Goal: Contribute content: Contribute content

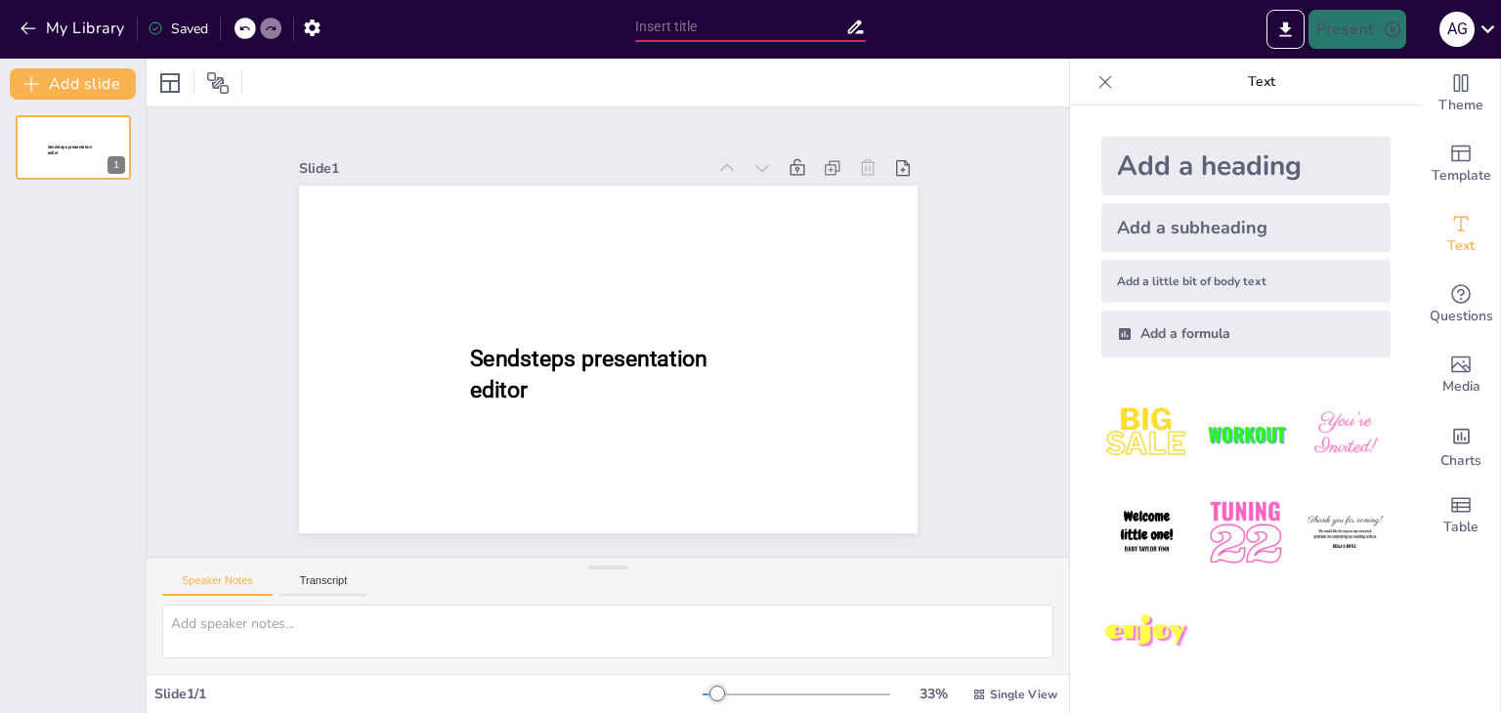
type input "New Sendsteps"
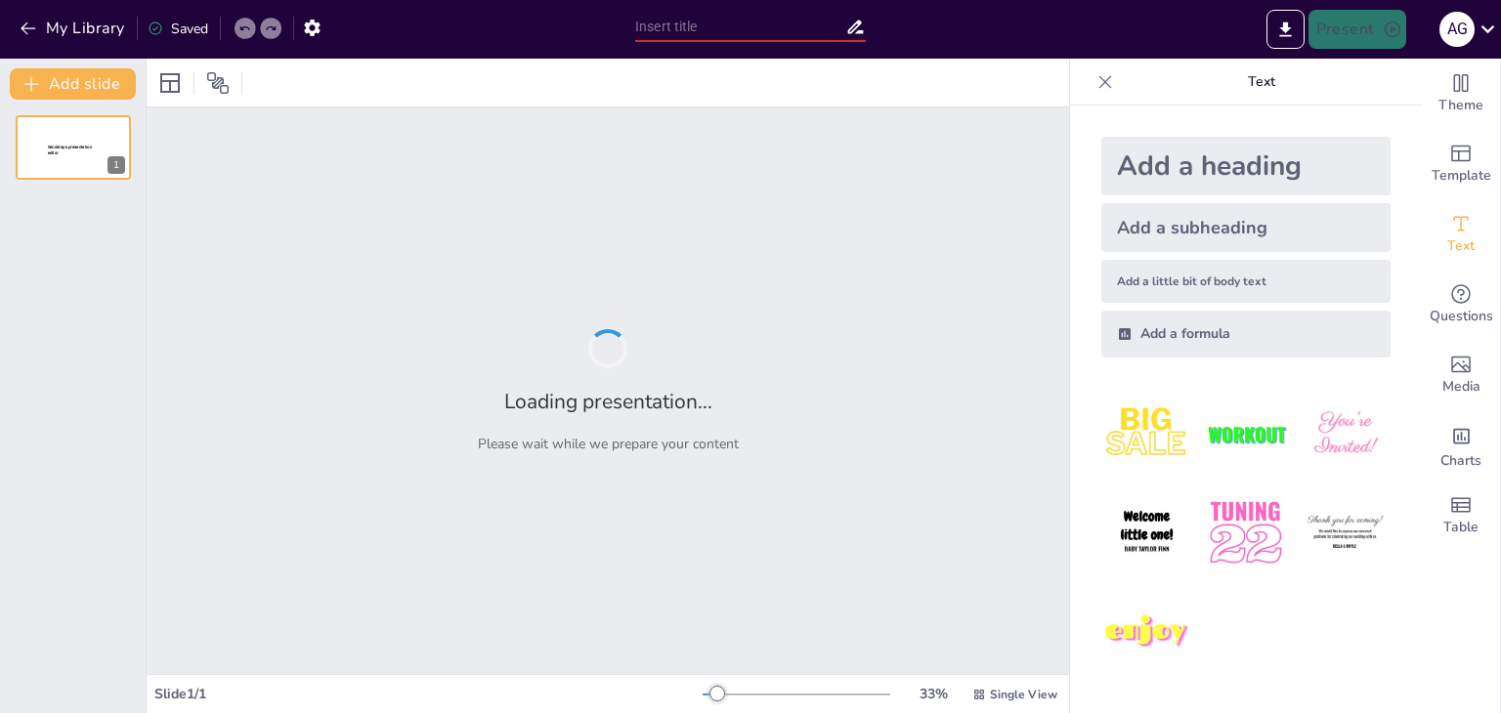
type input "Мир у світі починається з миру в серці: Виховна година до Всесвітнього дня Миру"
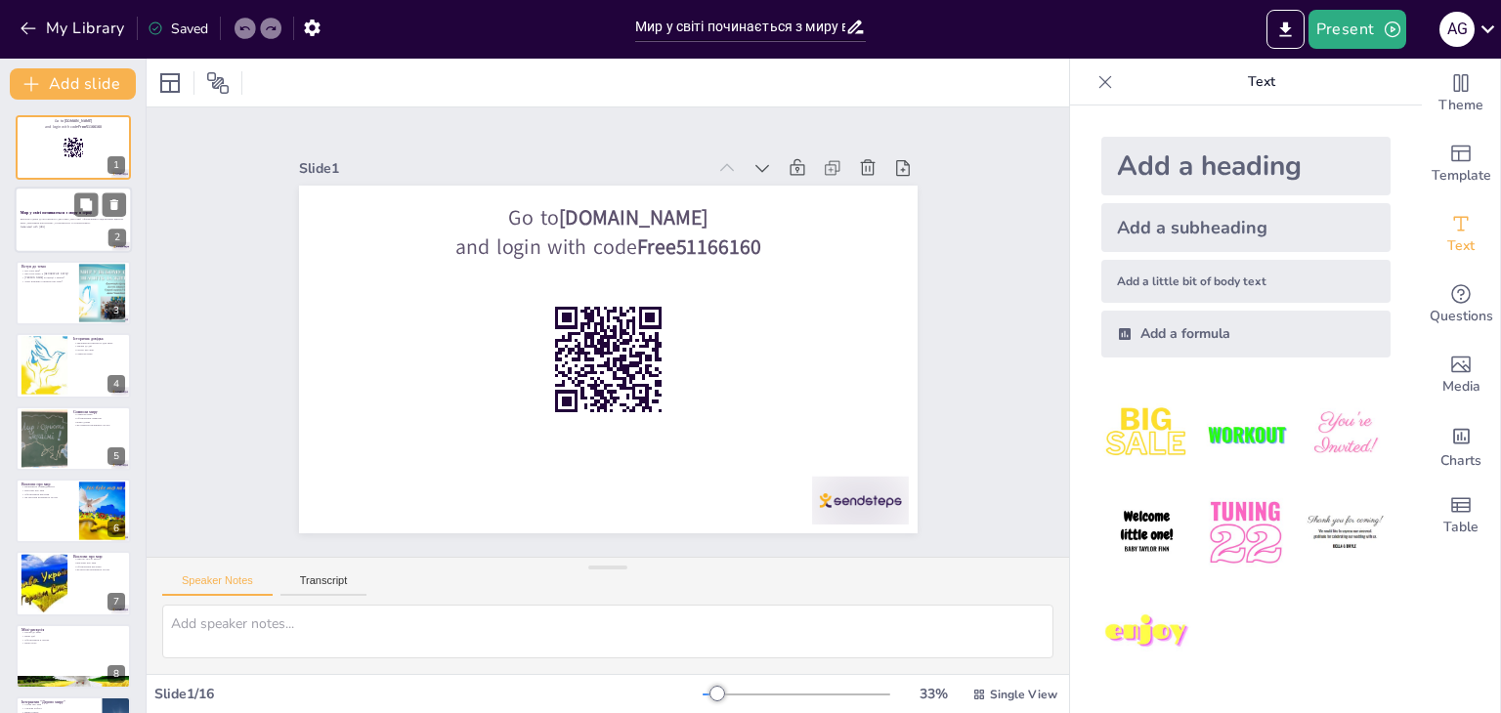
click at [37, 224] on p "Виховна година до Всесвітнього дня Миру, мета якої - формування усвідомлення ці…" at bounding box center [74, 221] width 106 height 7
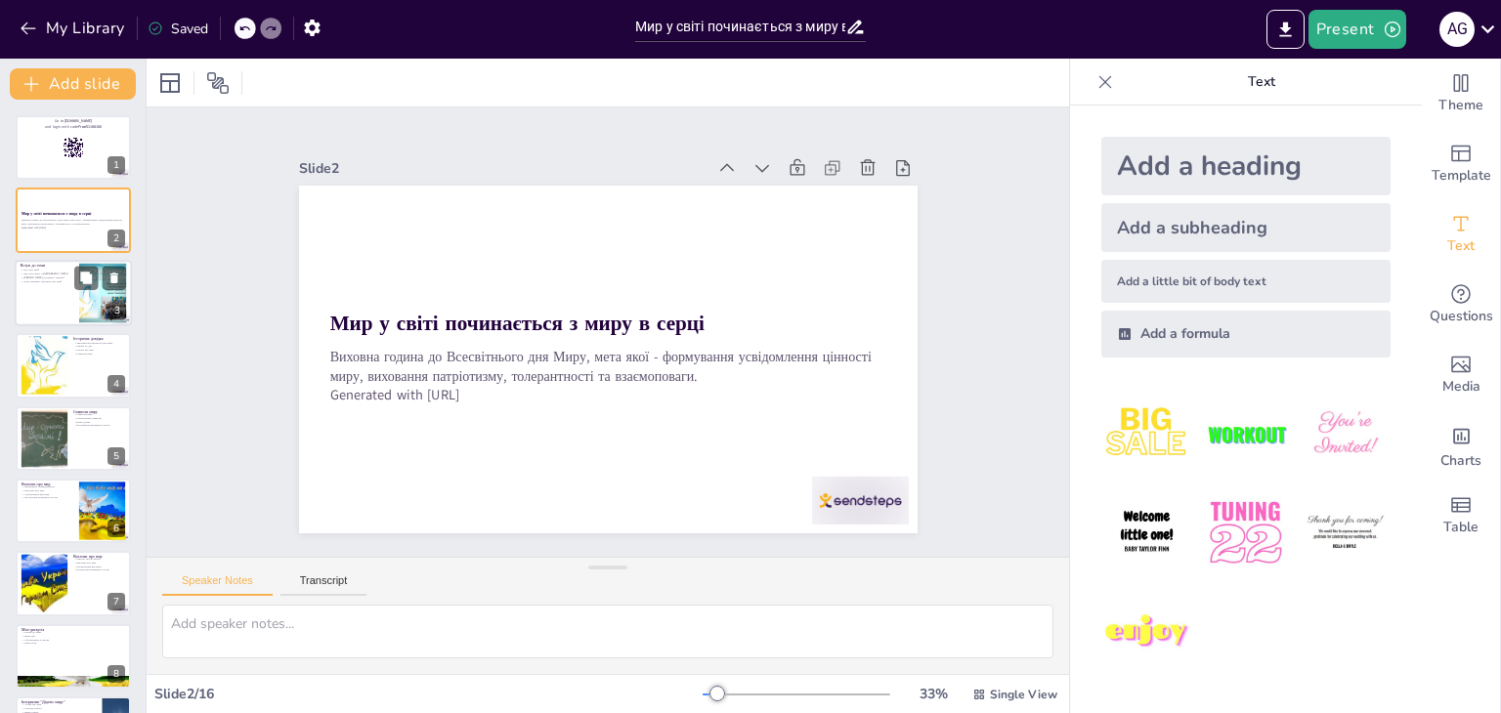
checkbox input "true"
click at [60, 289] on div at bounding box center [73, 293] width 117 height 66
type textarea "Мир - це не лише відсутність війни, але й внутрішнє відчуття спокою та гармонії…"
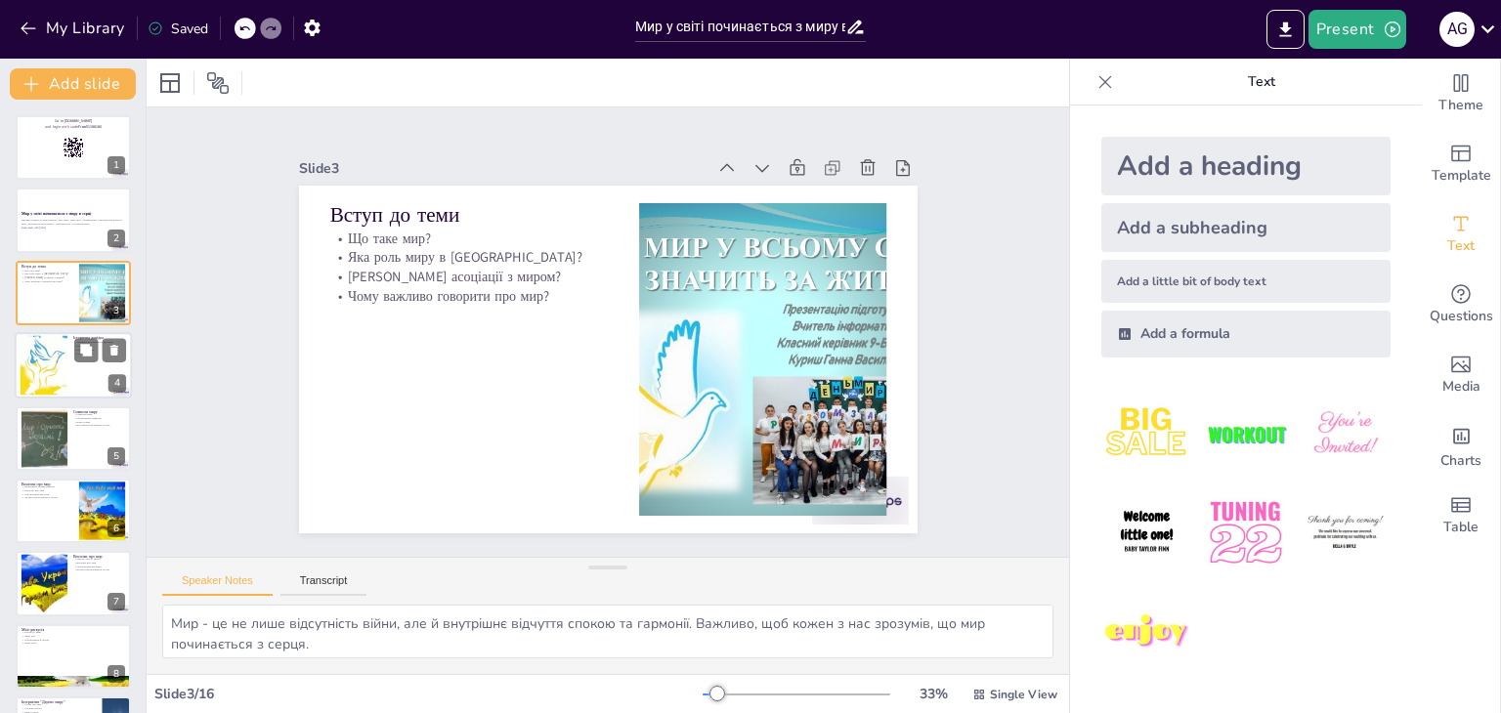
checkbox input "true"
click at [98, 376] on div at bounding box center [73, 365] width 117 height 66
type textarea "Всесвітній день миру нагадує нам про цінність миру і про те, як важливо працюва…"
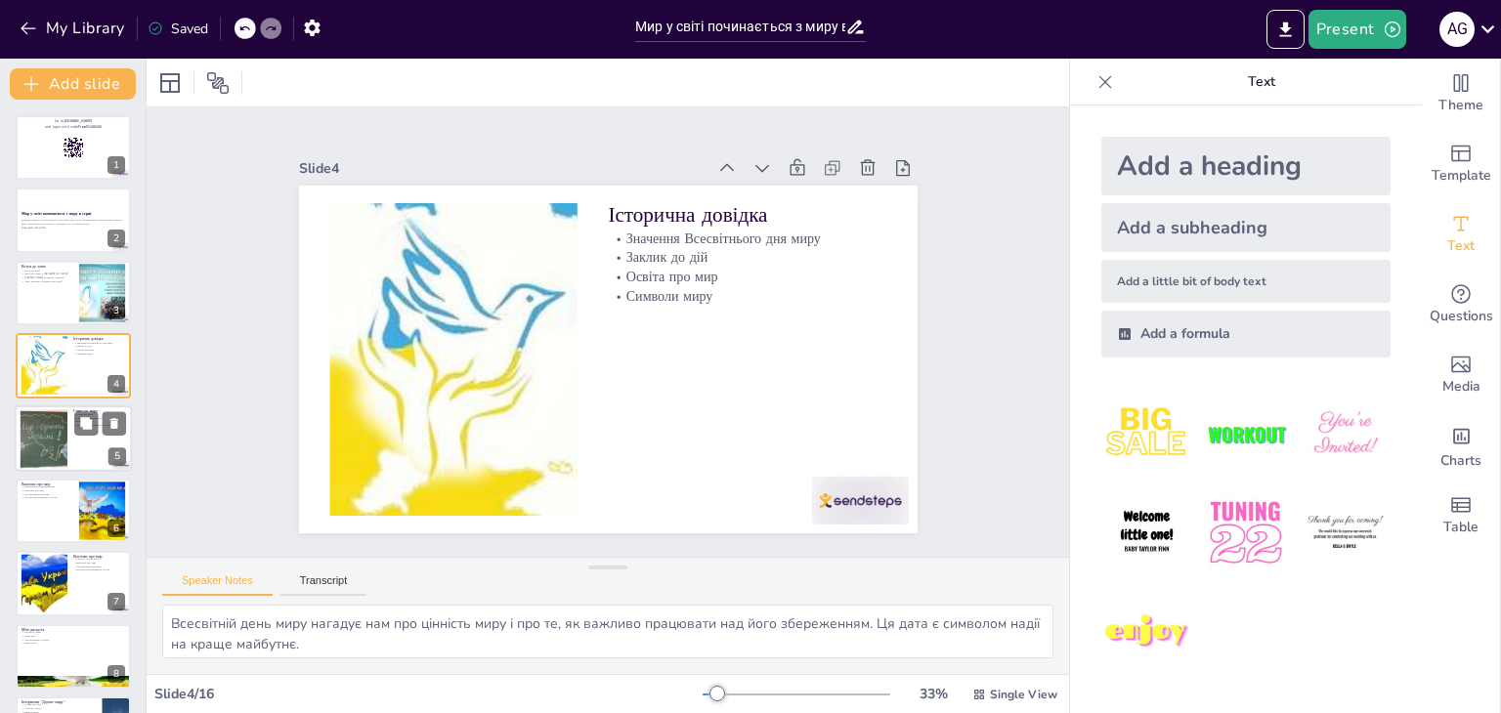
checkbox input "true"
click at [70, 427] on div at bounding box center [73, 439] width 117 height 66
type textarea "Символи миру, такі як голуби та оливкові гілки, мають глибоке значення в різних…"
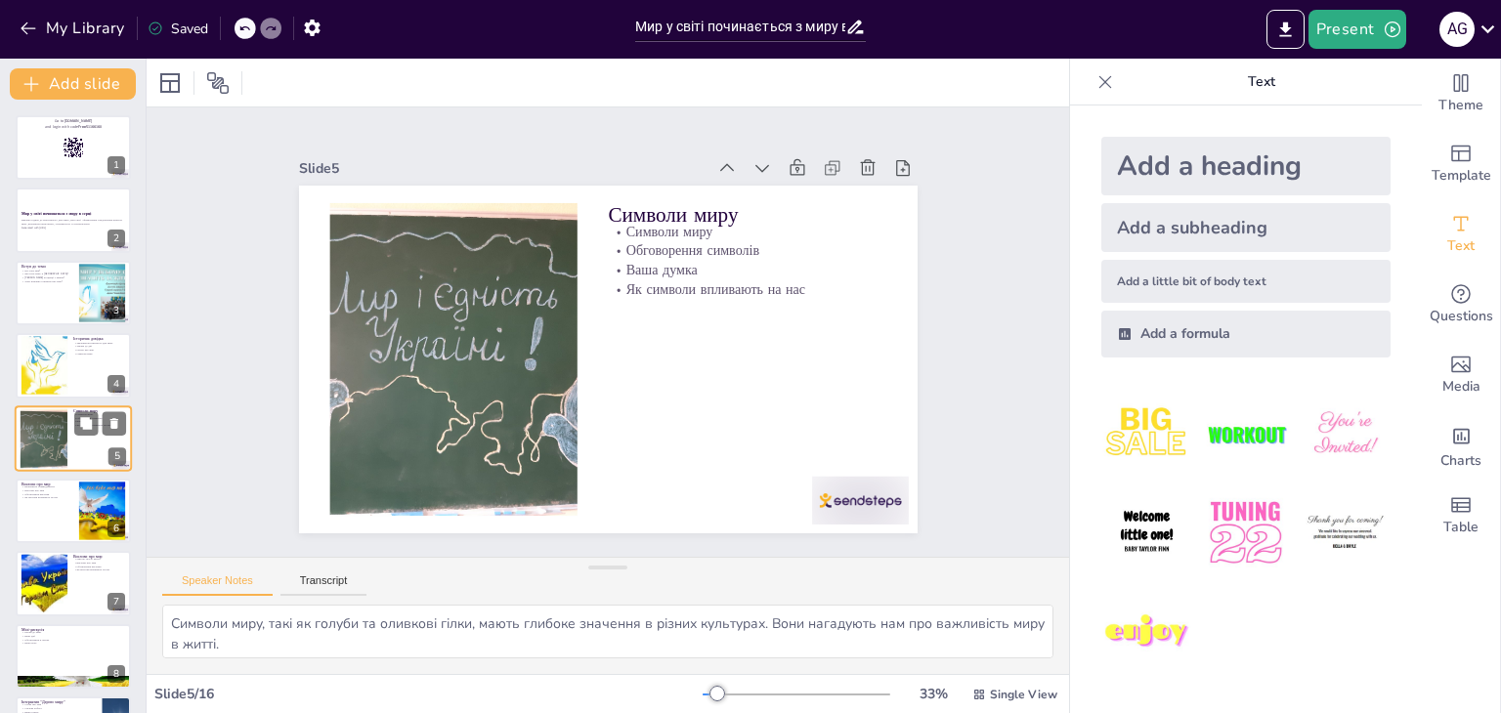
scroll to position [31, 0]
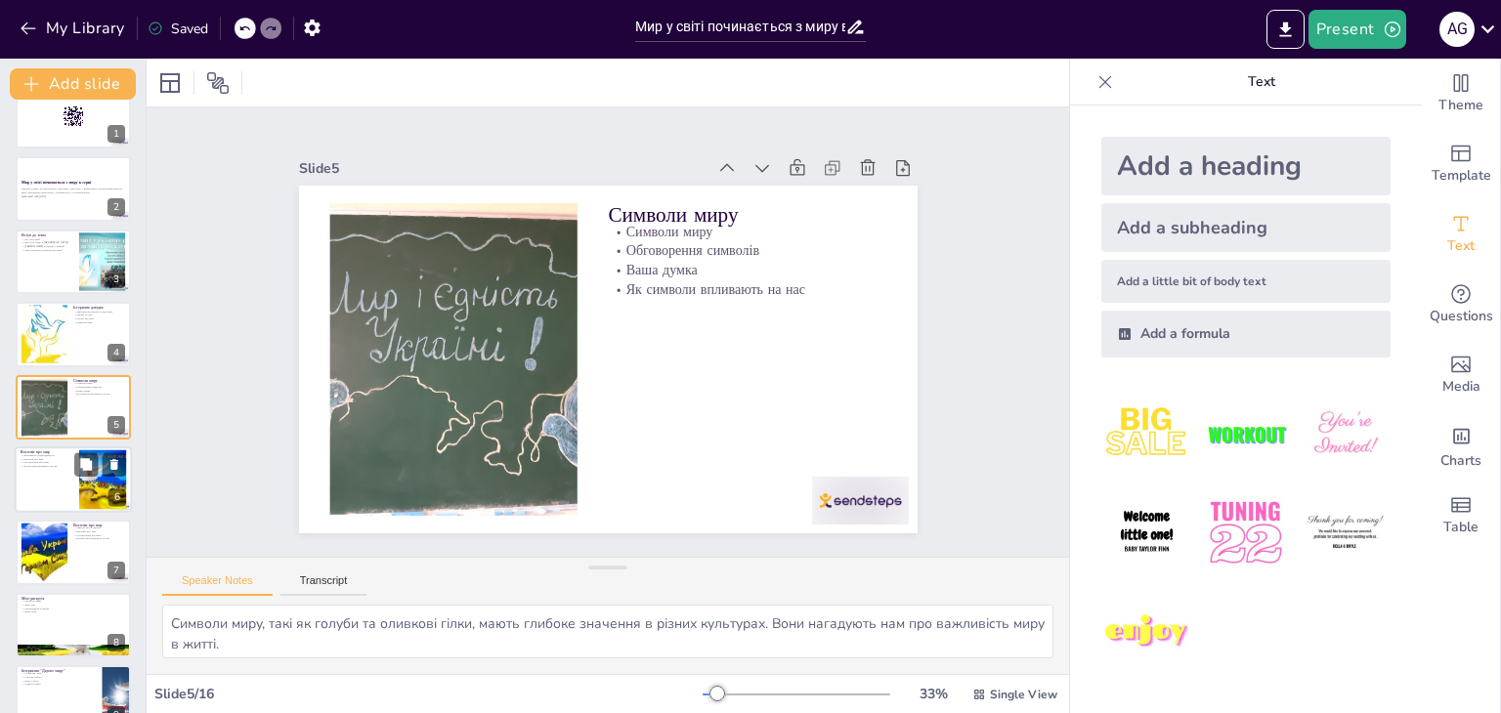
checkbox input "true"
click at [62, 470] on div at bounding box center [73, 480] width 117 height 66
type textarea "Справедливість є ключовим елементом для досягнення миру. Без справедливості мир…"
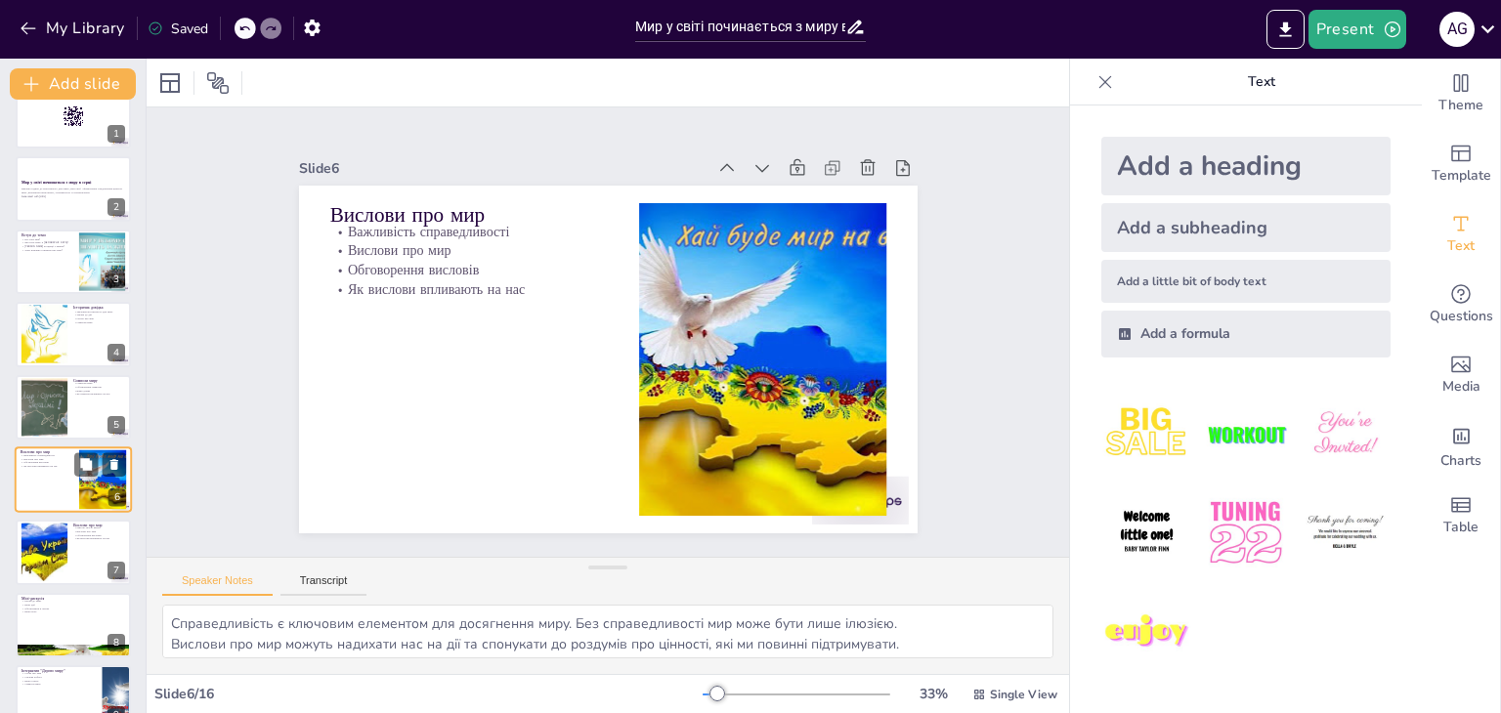
scroll to position [105, 0]
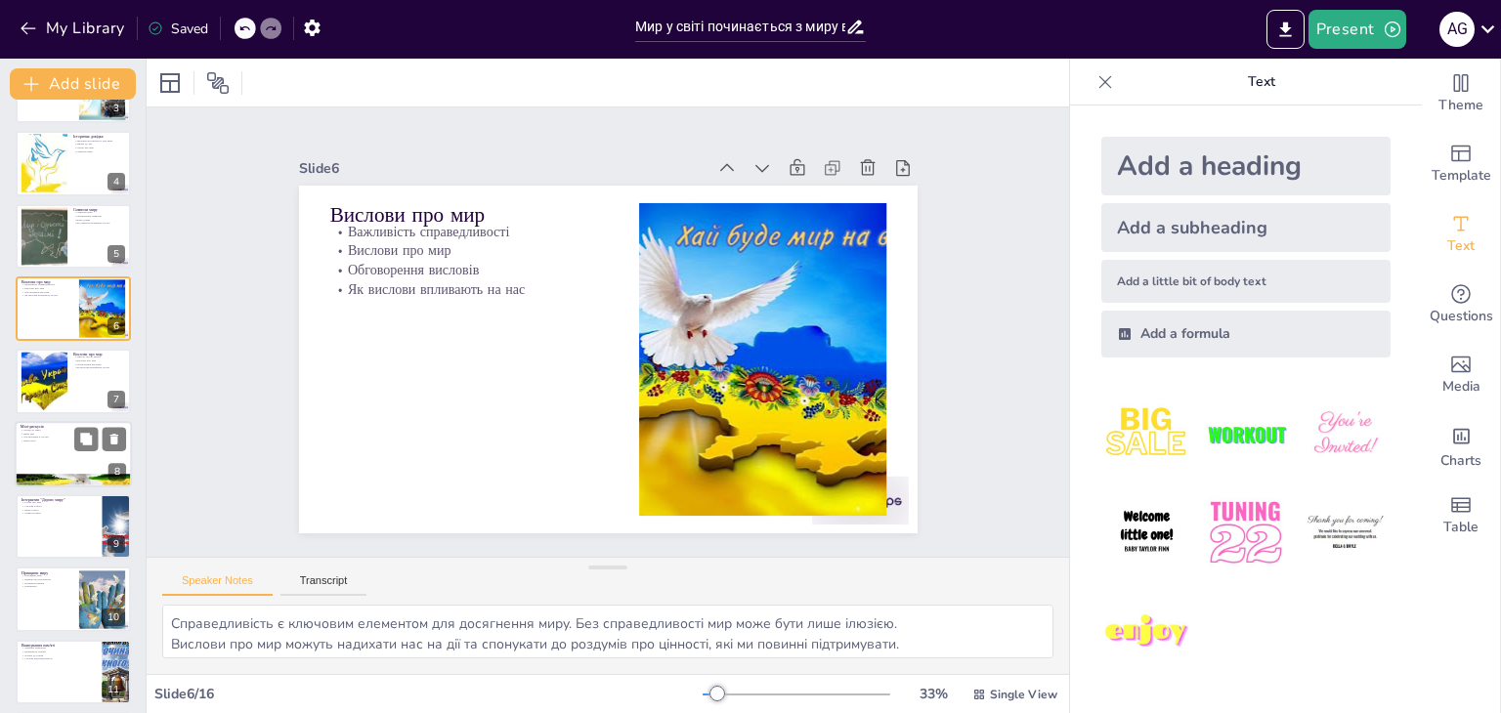
checkbox input "true"
click at [57, 450] on div at bounding box center [73, 454] width 117 height 66
type textarea "Обговорення можливих кроків до миру допомагає формувати свідомість молоді та ро…"
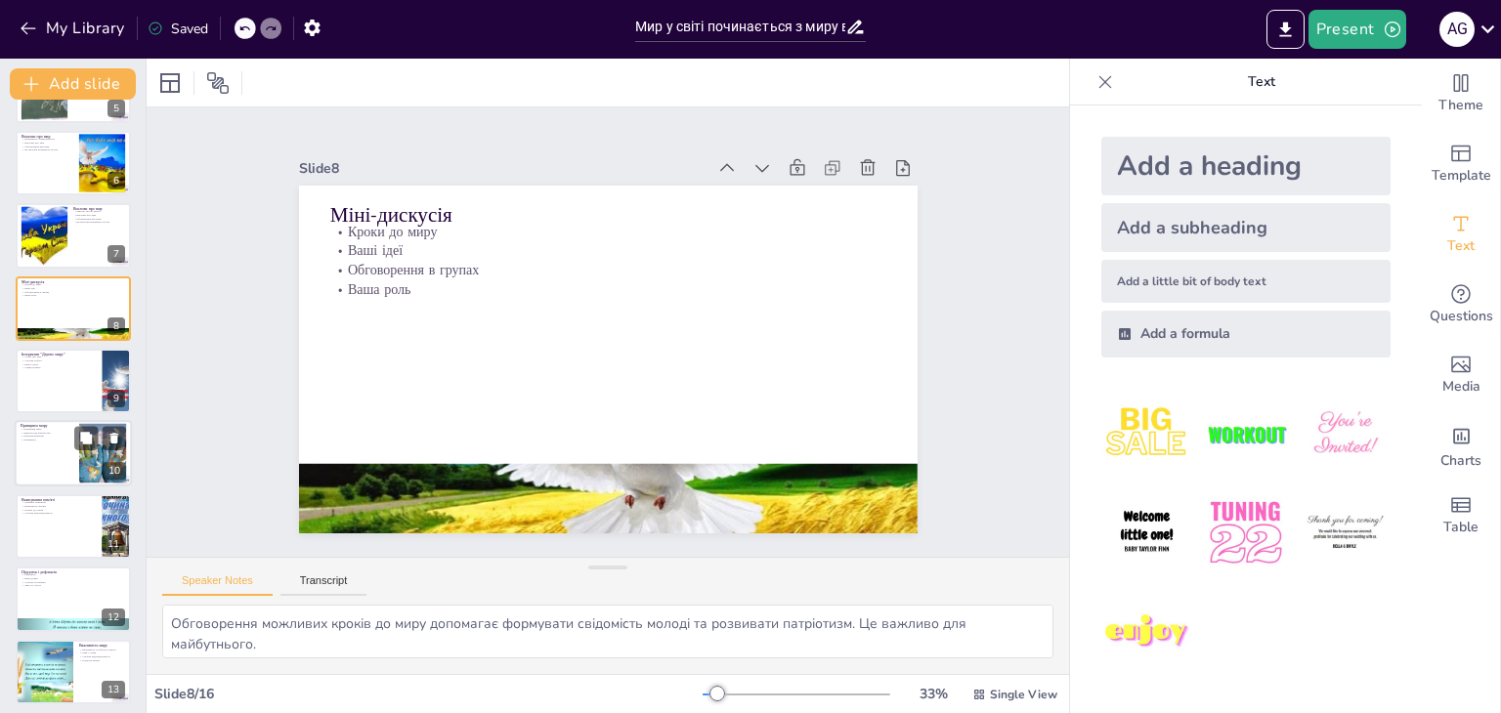
checkbox input "true"
click at [63, 474] on div at bounding box center [73, 454] width 117 height 66
type textarea "Принципи миру є важливими для формування свідомого суспільства. Вони допомагают…"
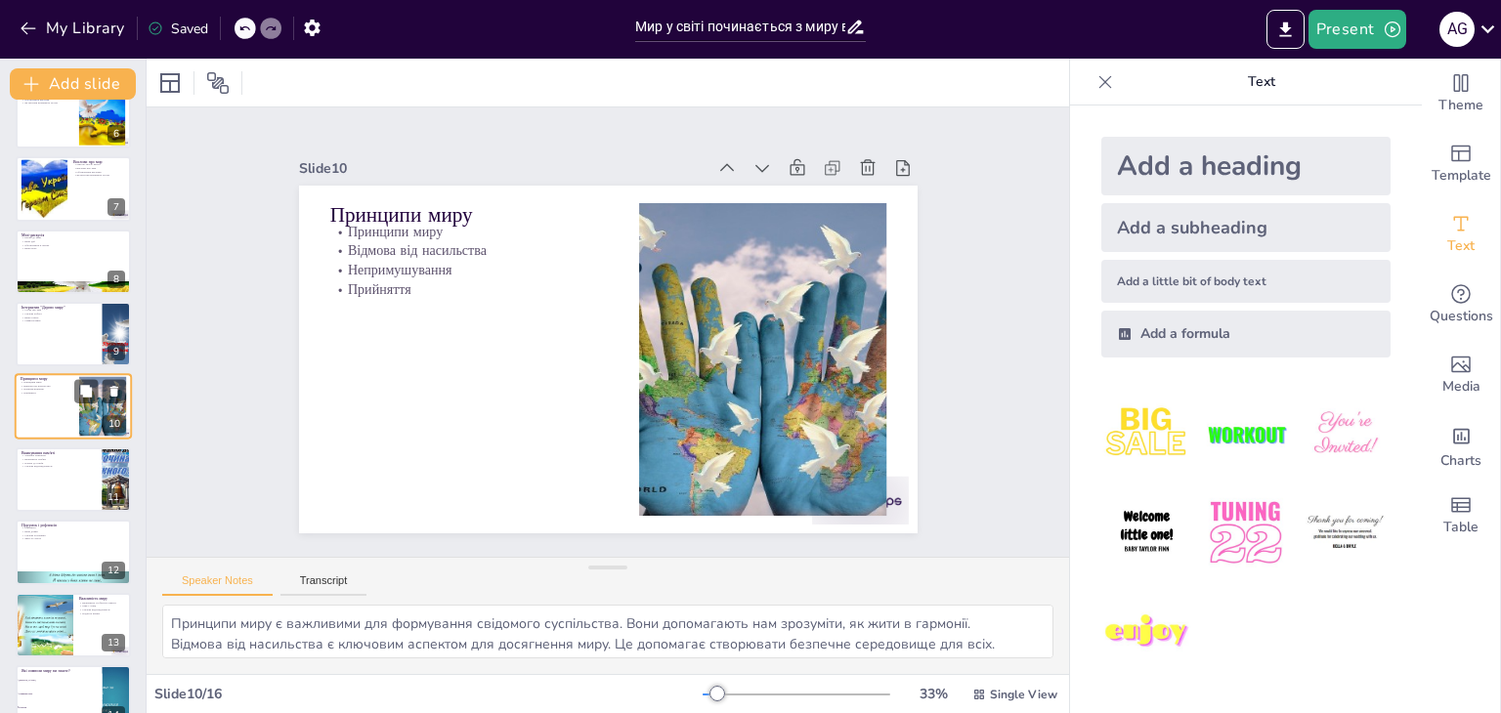
scroll to position [573, 0]
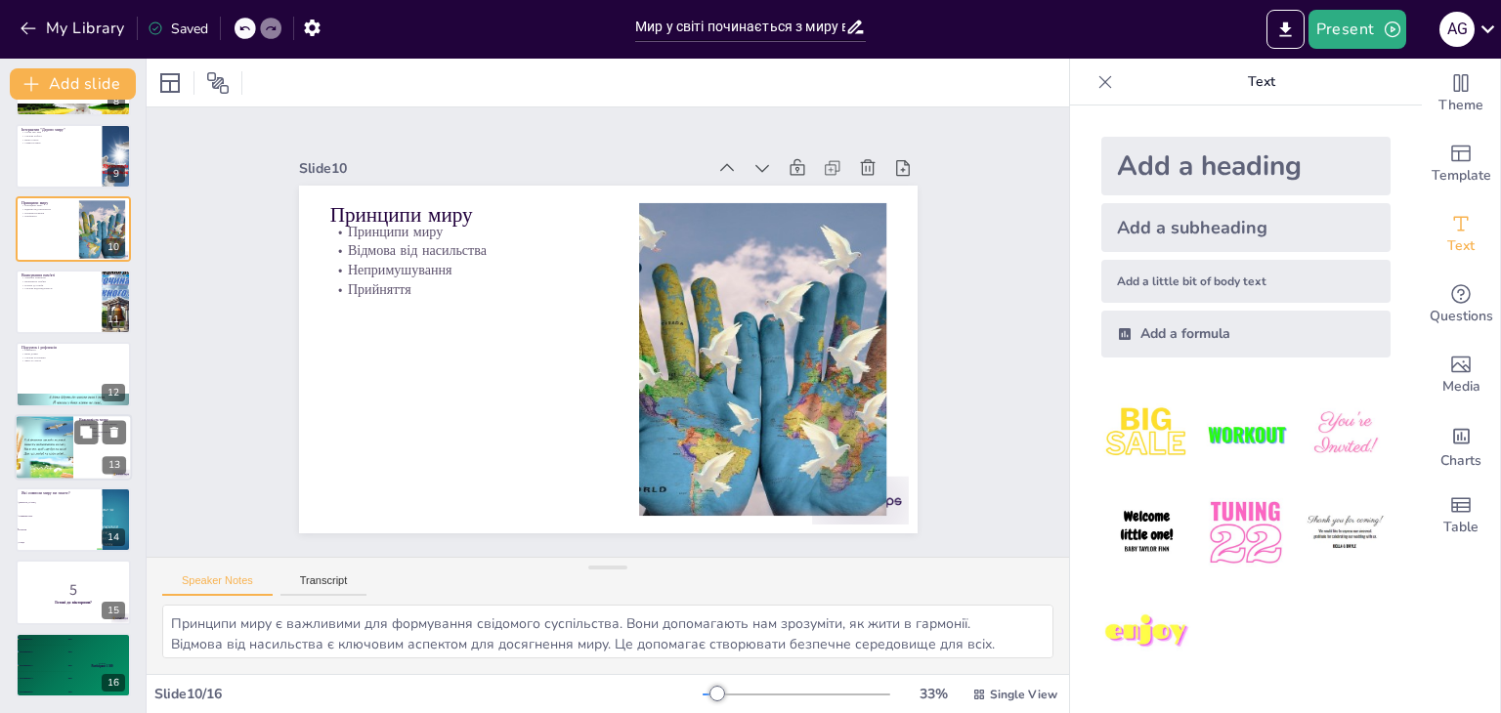
checkbox input "true"
click at [64, 474] on div at bounding box center [44, 447] width 88 height 66
type textarea "Кожен з нас може зробити свій внесок у збереження миру. Це може бути маленький …"
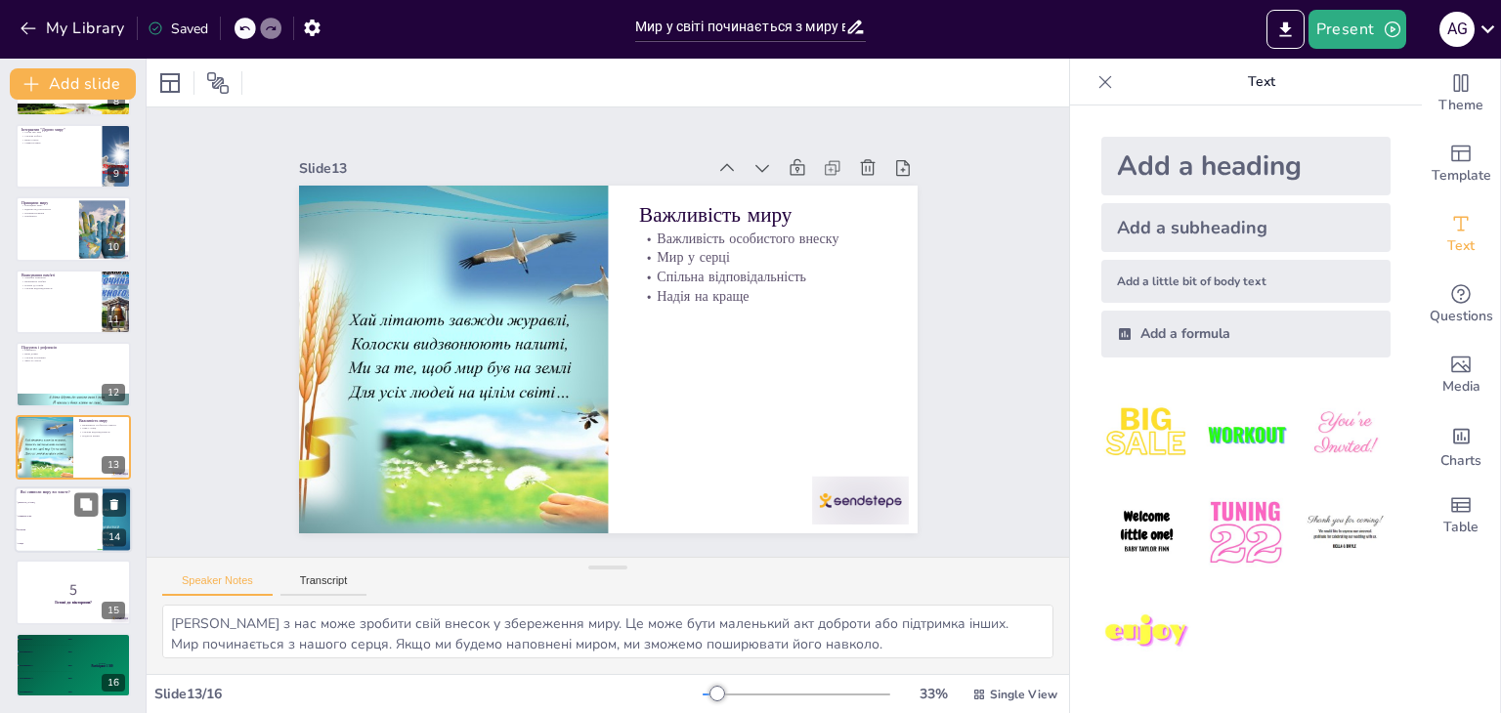
checkbox input "true"
click at [70, 497] on li "Голуб" at bounding box center [59, 502] width 88 height 14
type textarea "Правильна відповідь: Кольори. Це питання стосується теми символів миру, обговор…"
checkbox input "true"
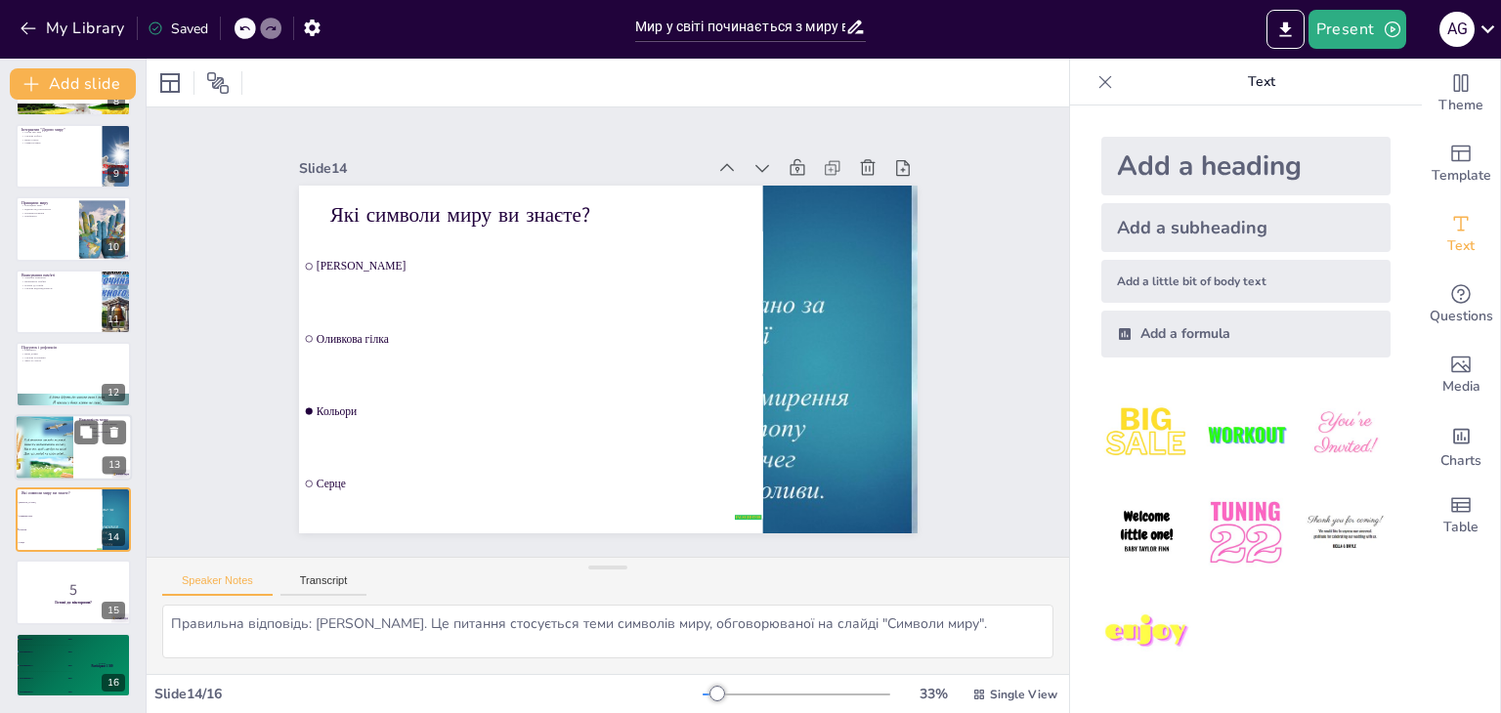
checkbox input "true"
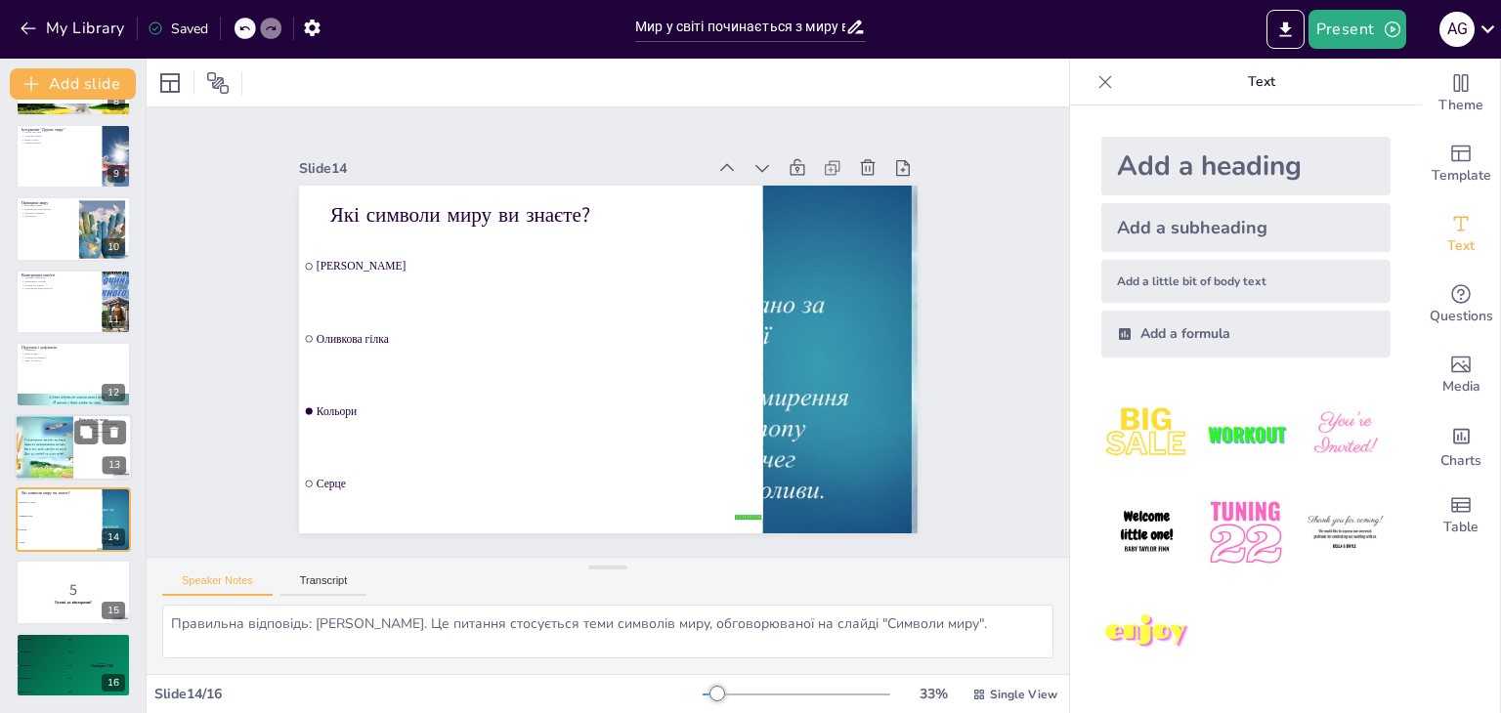
checkbox input "true"
click at [59, 460] on div at bounding box center [44, 447] width 88 height 66
type textarea "Кожен з нас може зробити свій внесок у збереження миру. Це може бути маленький …"
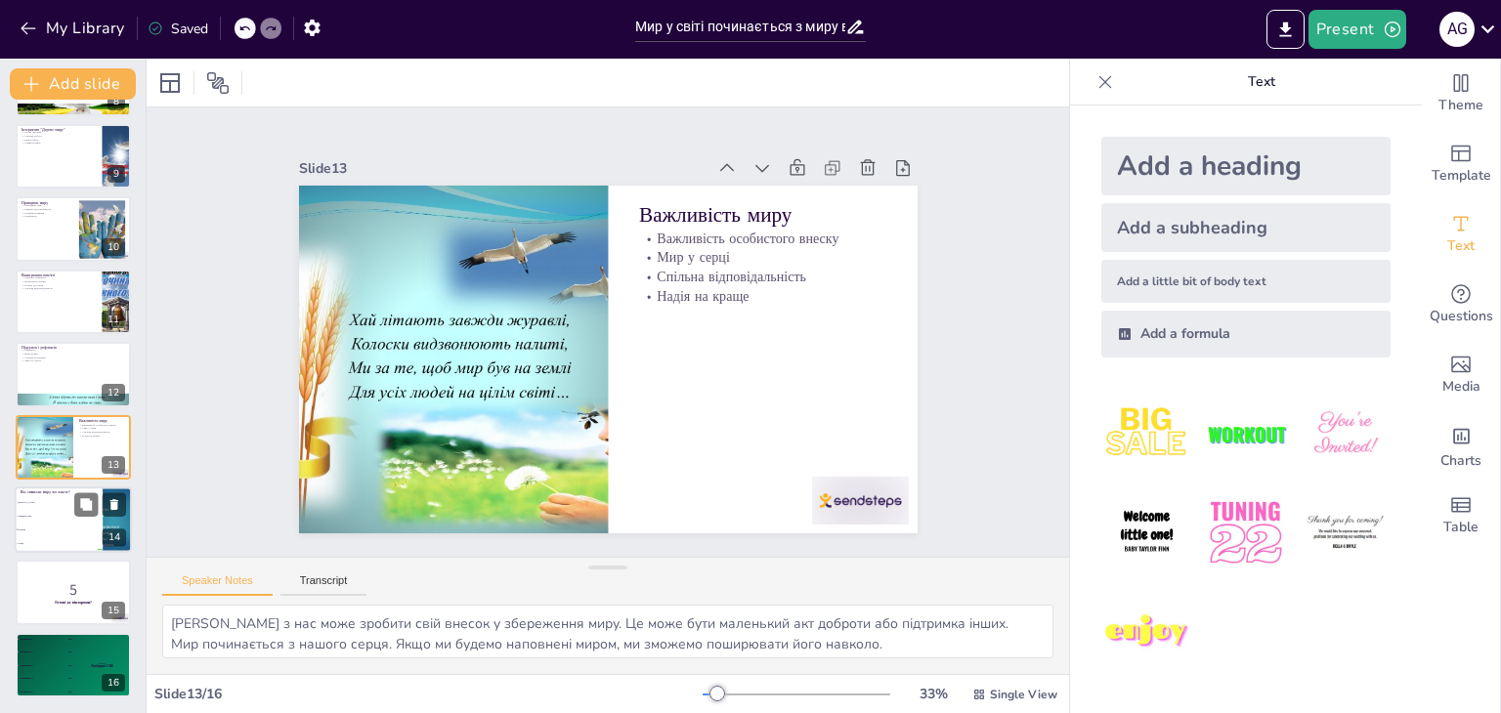
checkbox input "true"
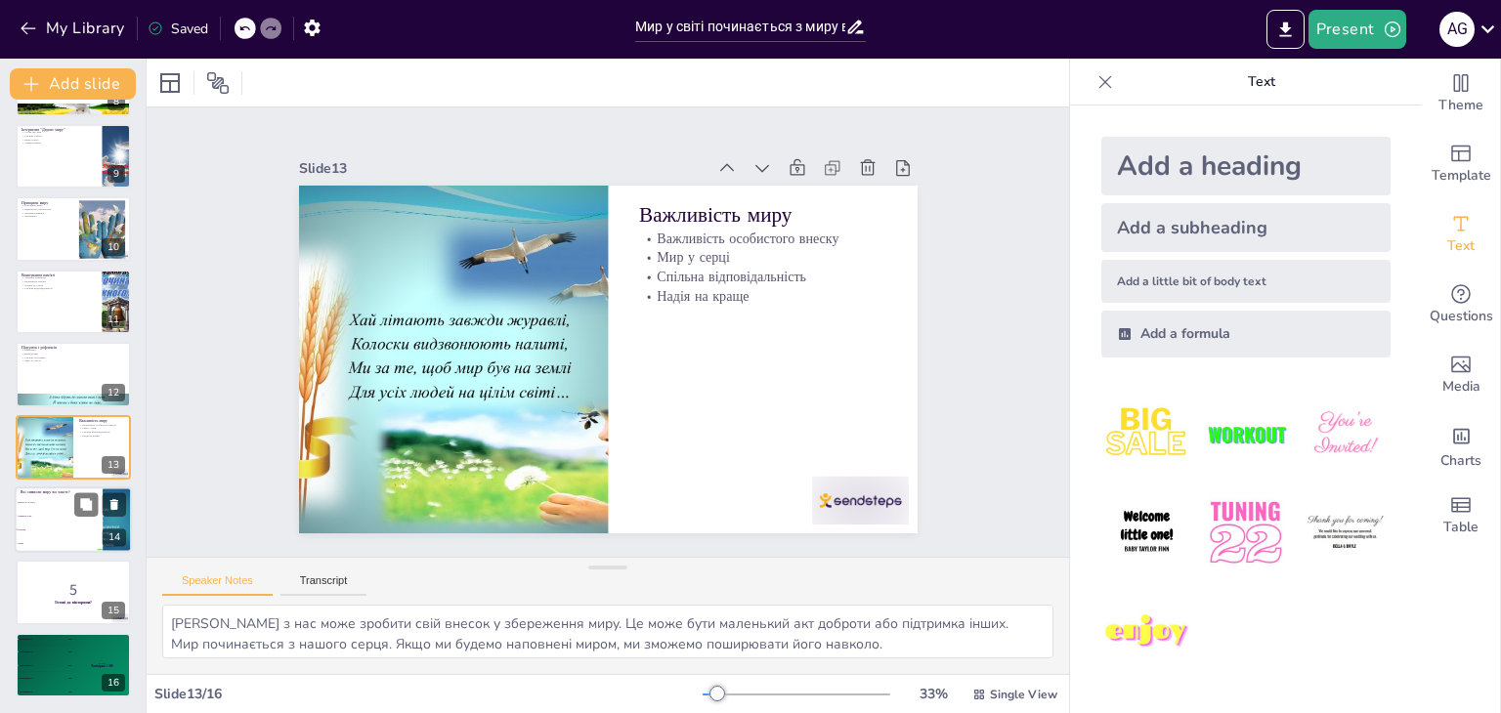
checkbox input "true"
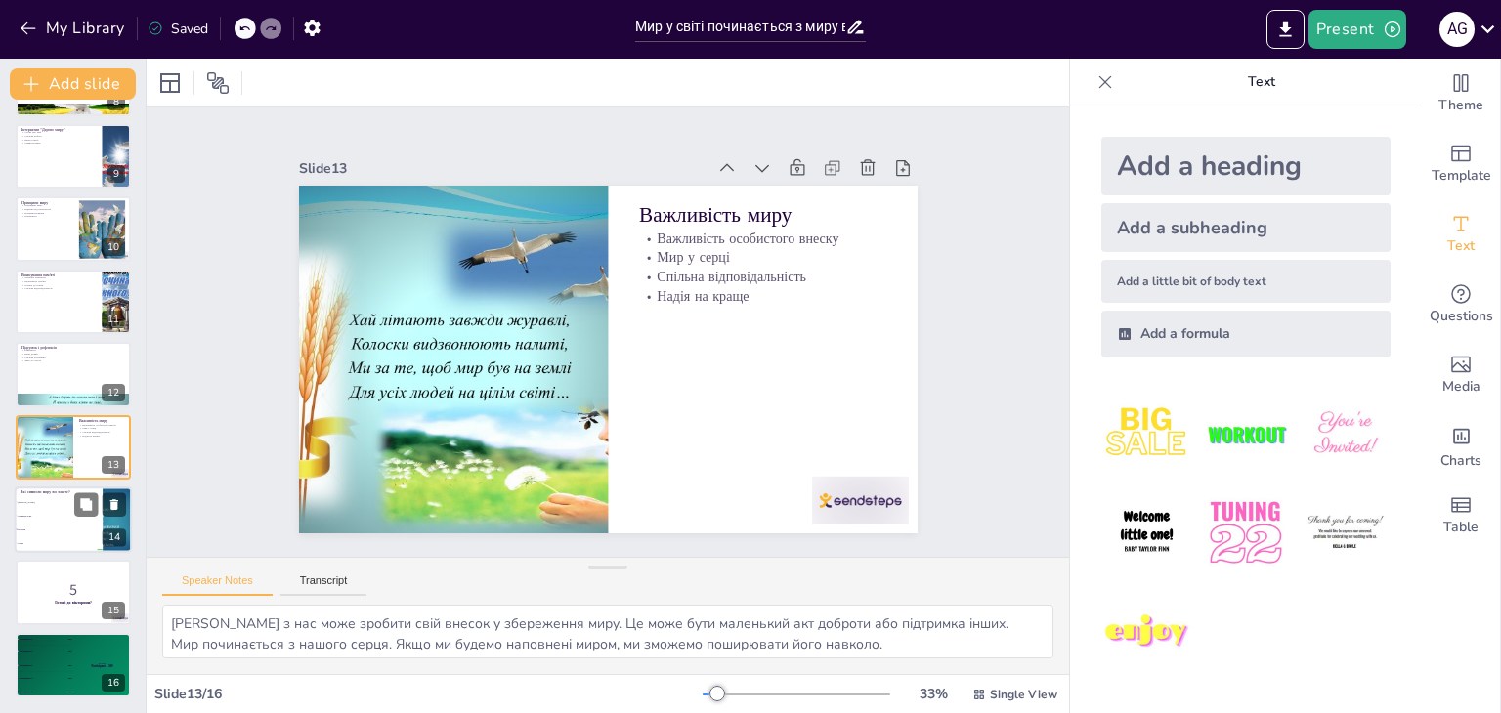
checkbox input "true"
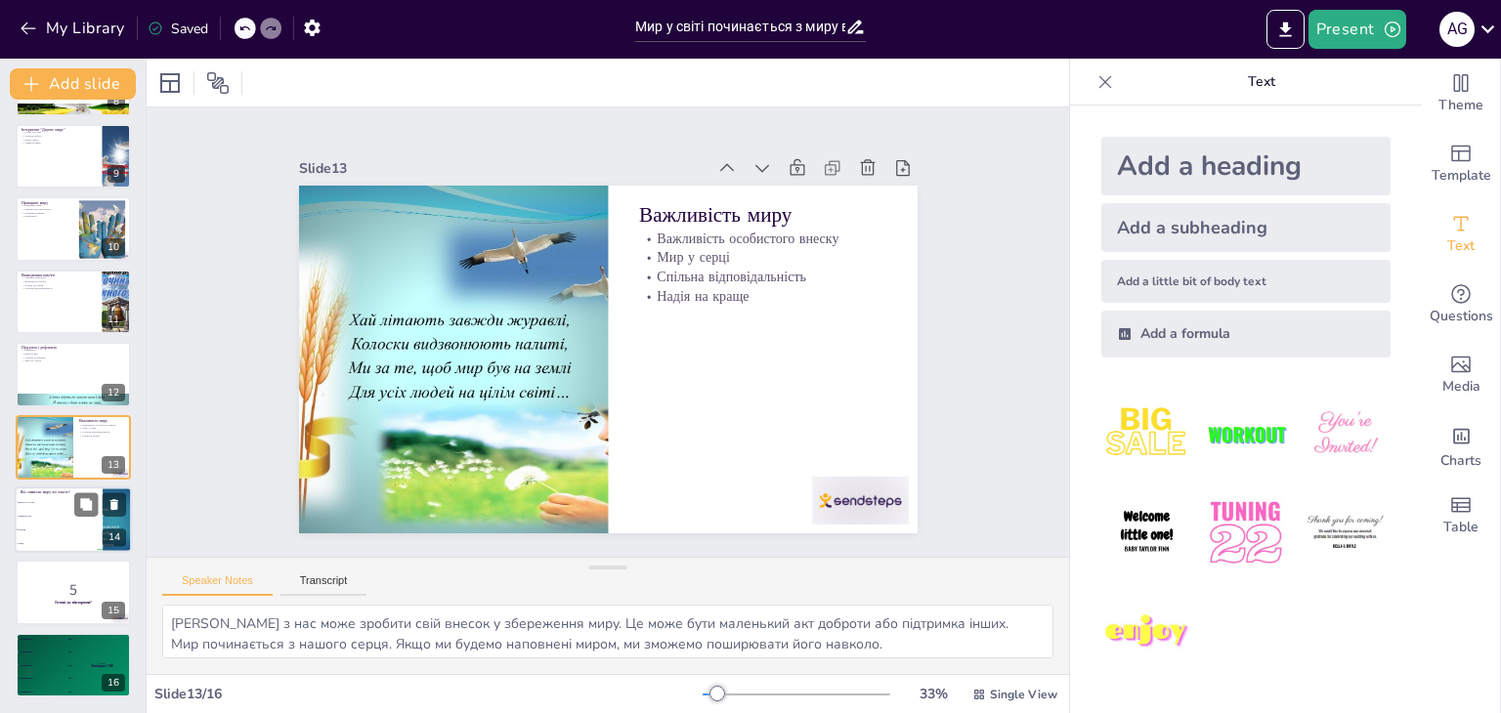
checkbox input "true"
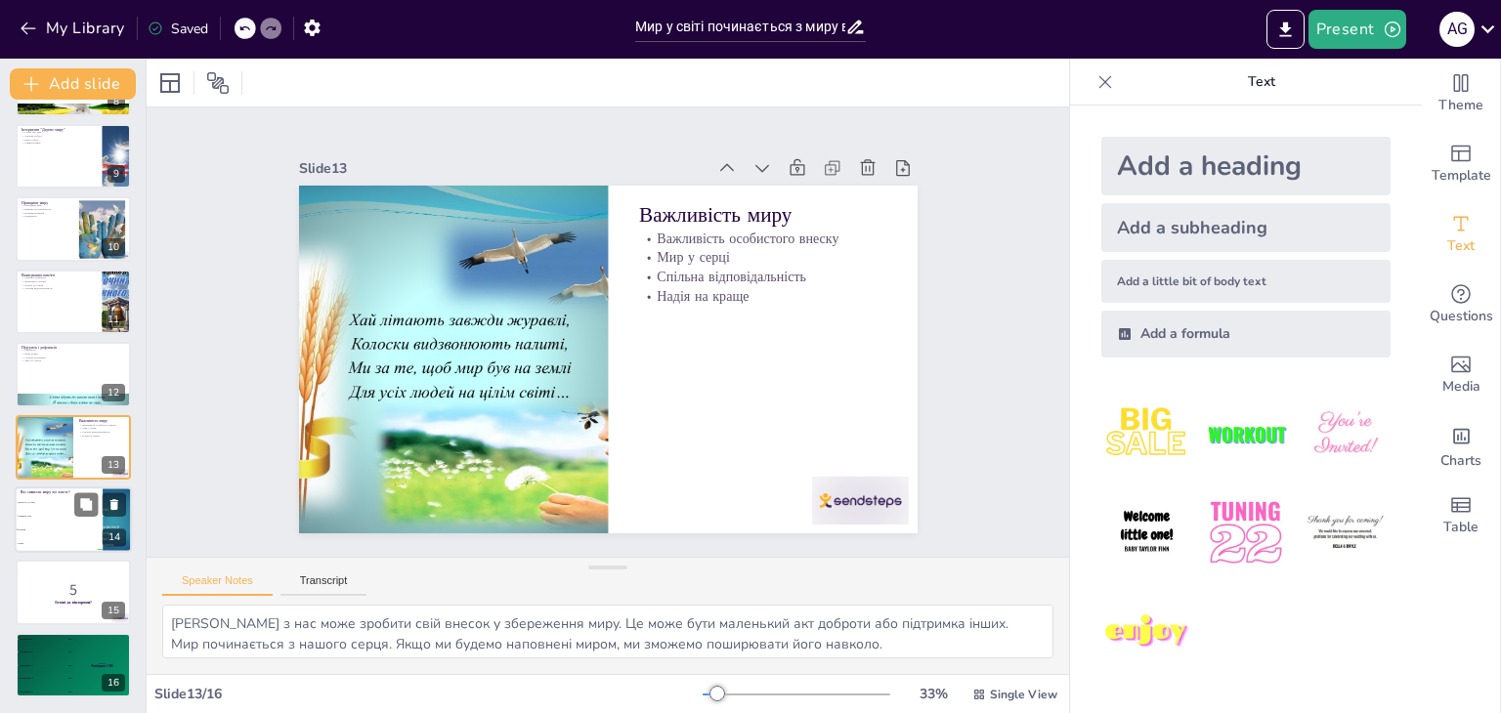
click at [62, 542] on span "Серце" at bounding box center [60, 543] width 84 height 3
type textarea "Правильна відповідь: Кольори. Це питання стосується теми символів миру, обговор…"
checkbox input "true"
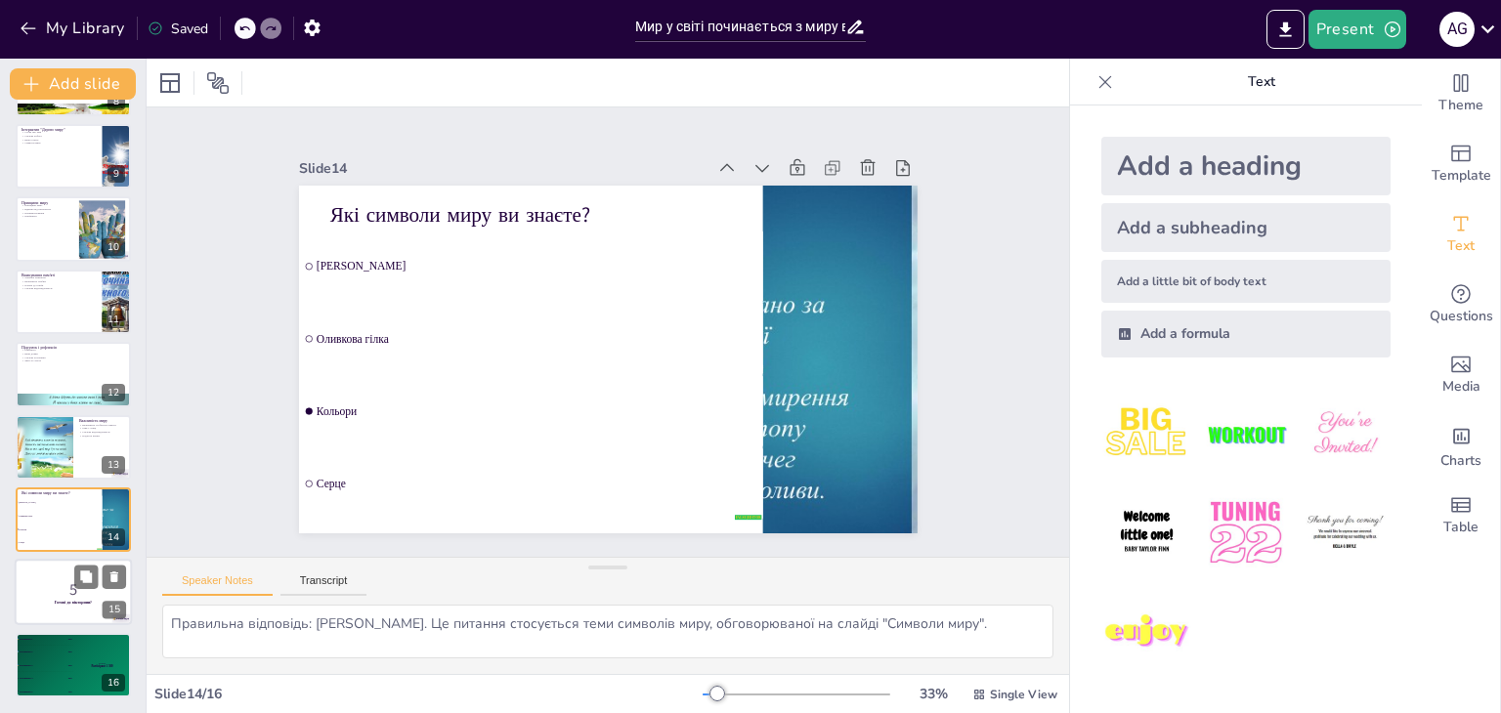
checkbox input "true"
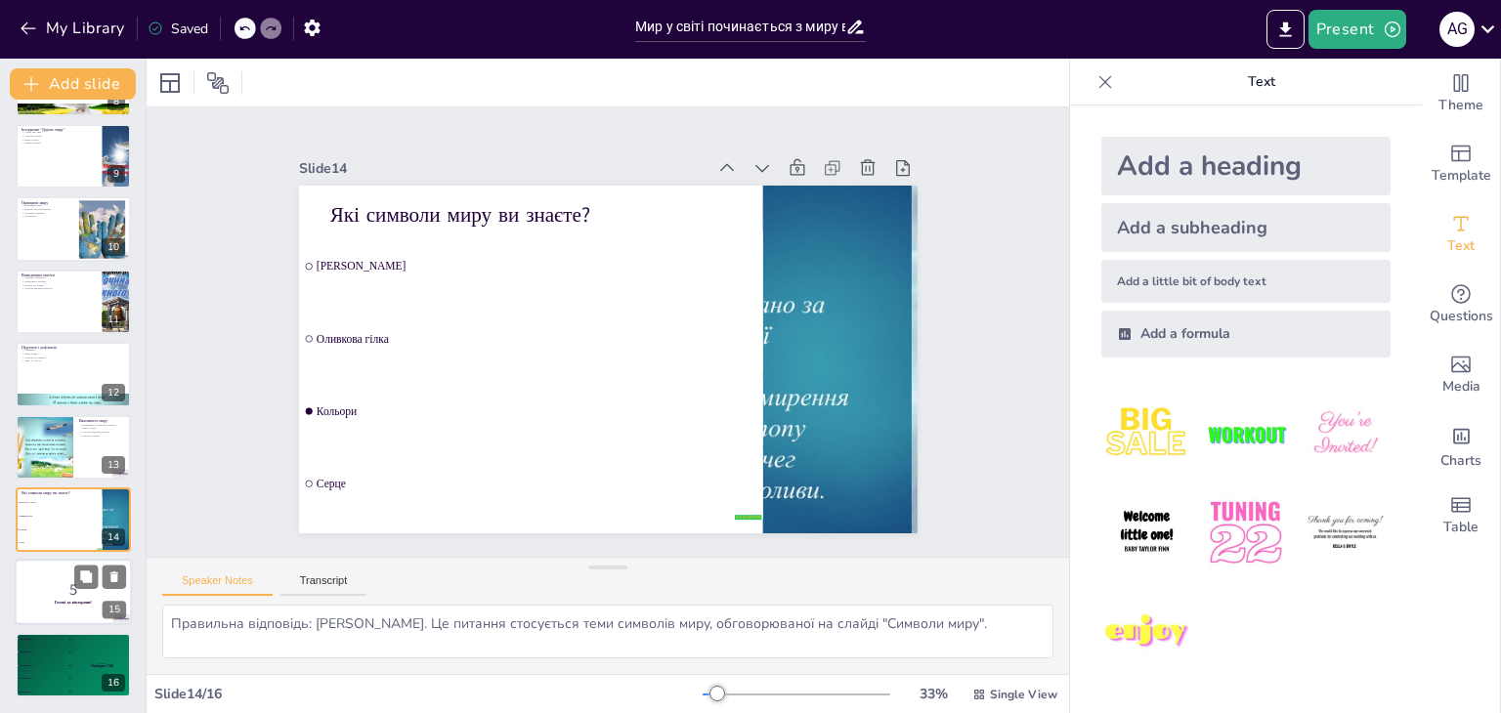
checkbox input "true"
click at [70, 581] on p "5" at bounding box center [74, 589] width 106 height 21
checkbox input "true"
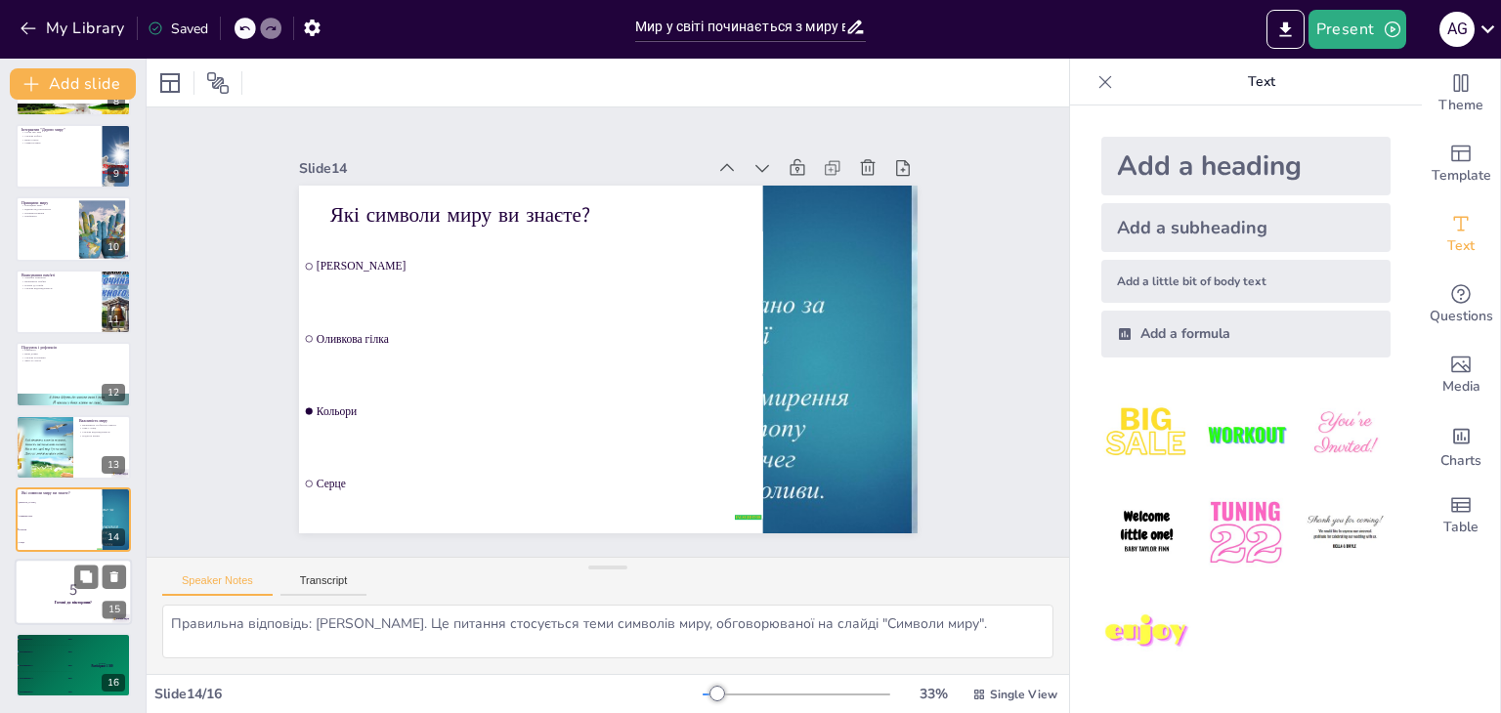
checkbox input "true"
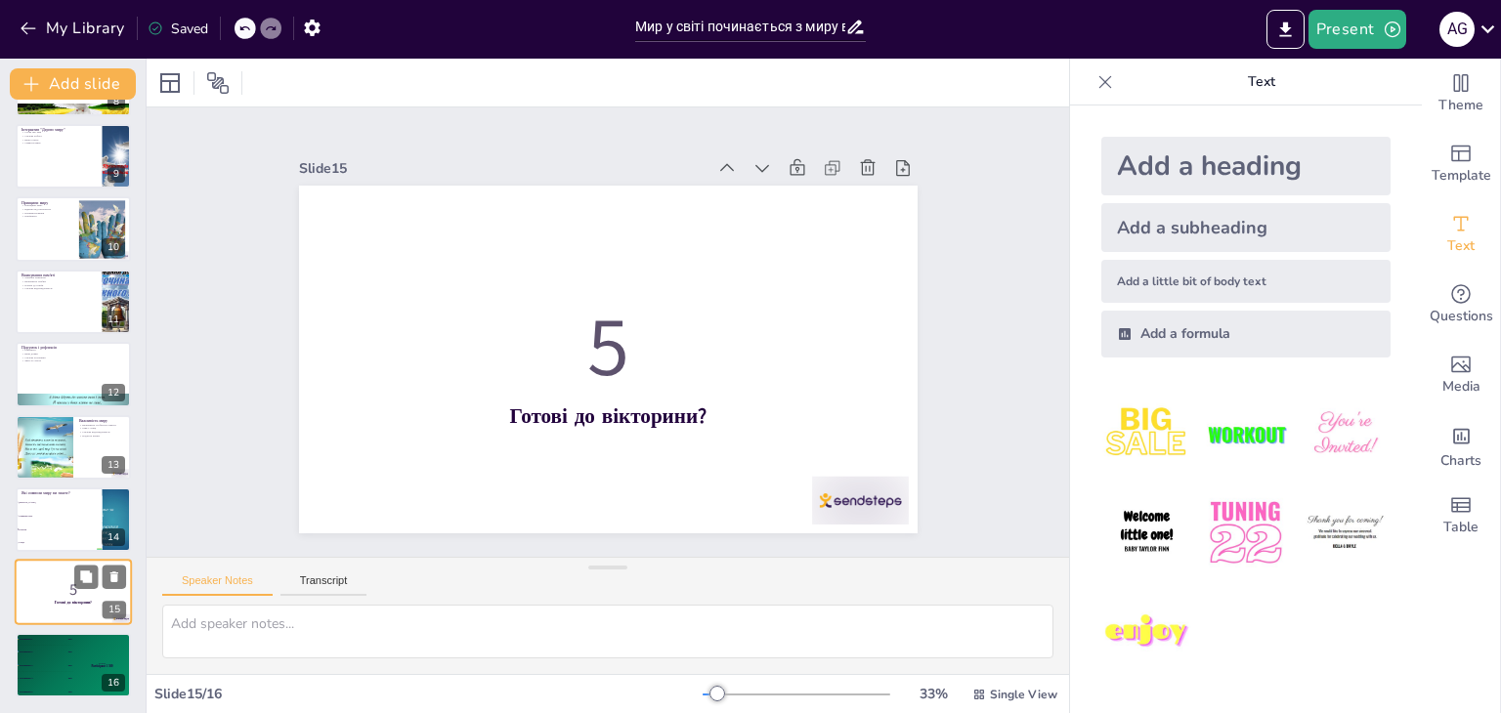
checkbox input "true"
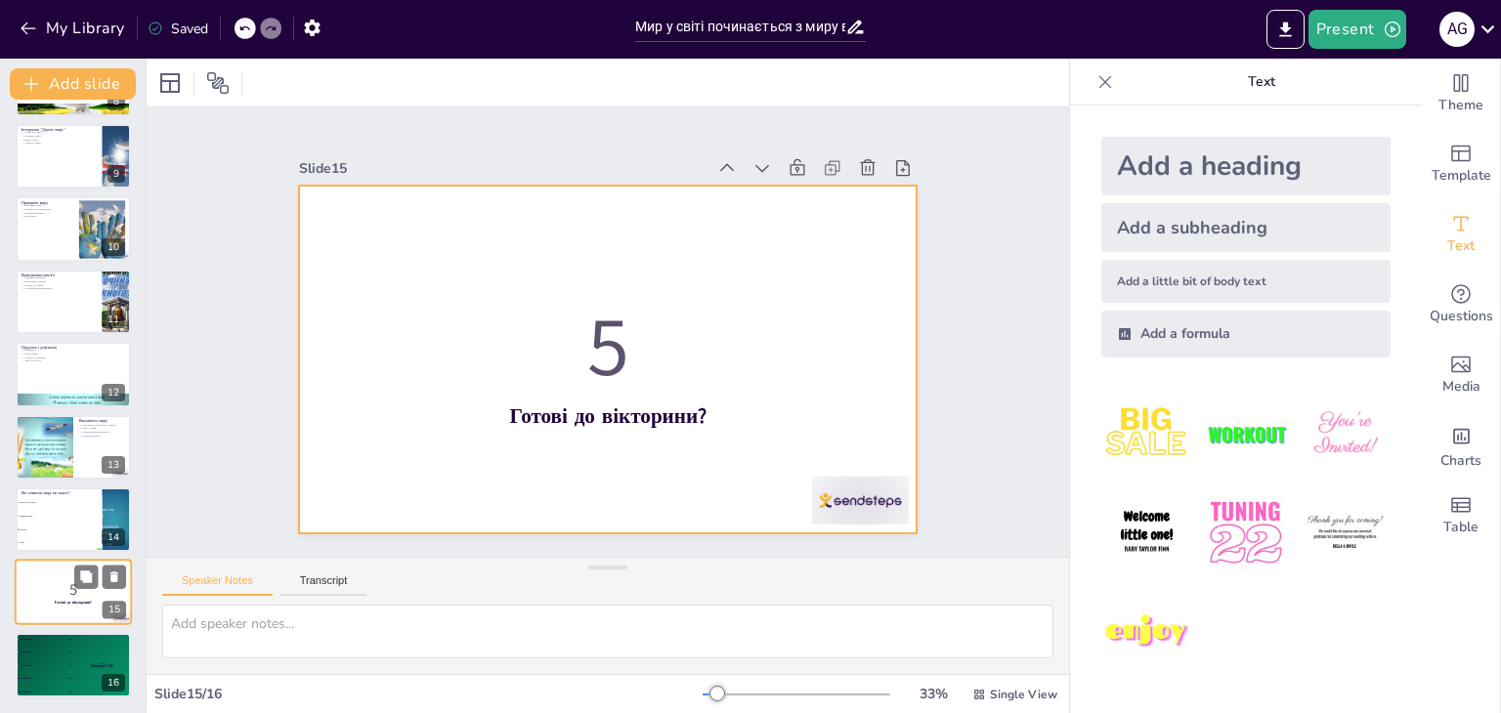
checkbox input "true"
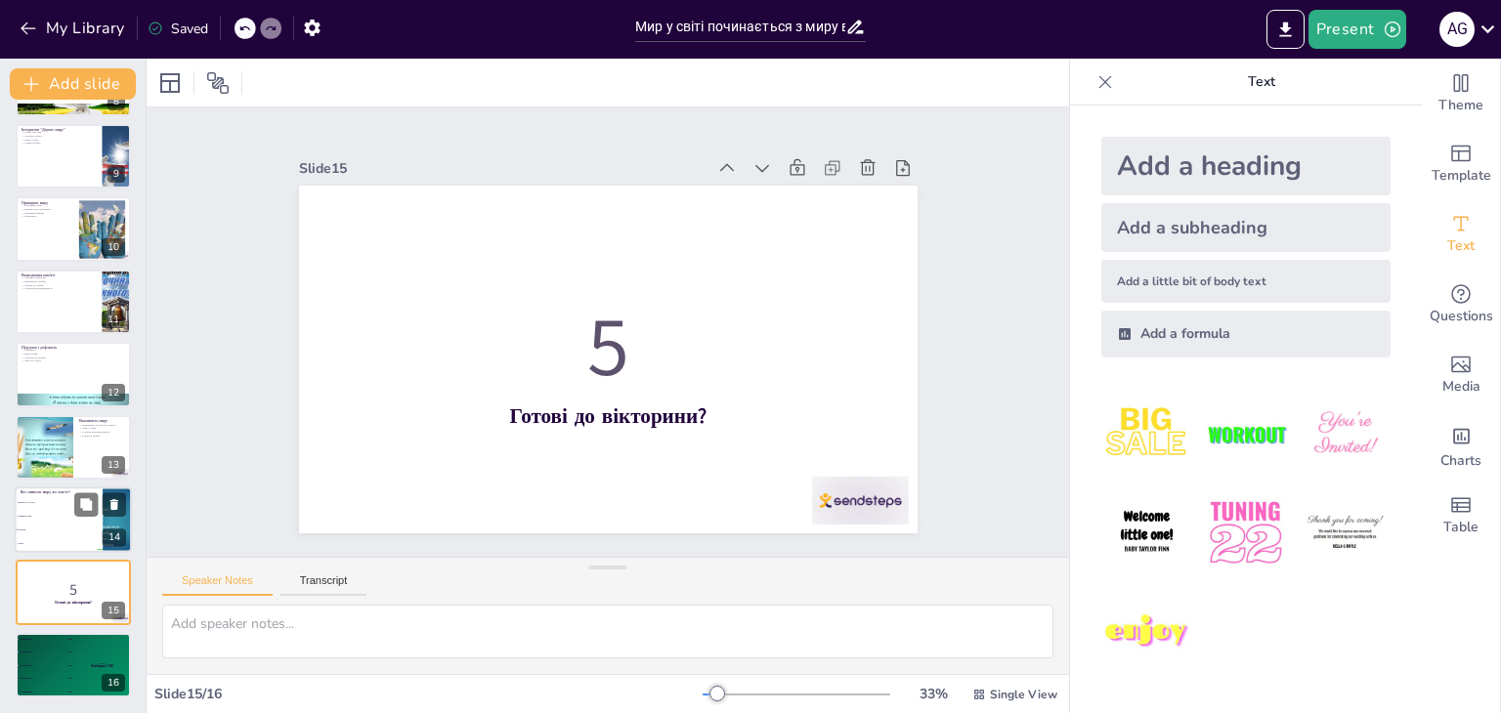
checkbox input "true"
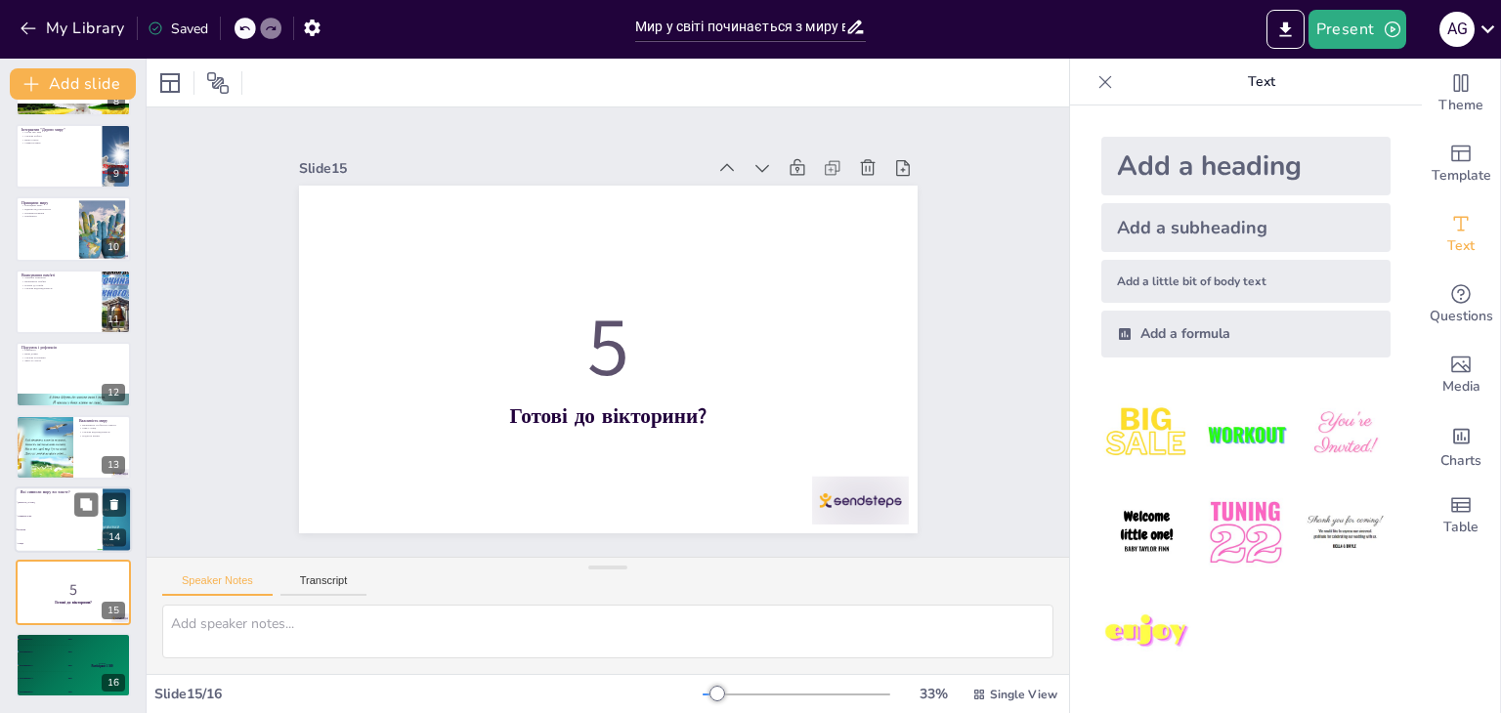
checkbox input "true"
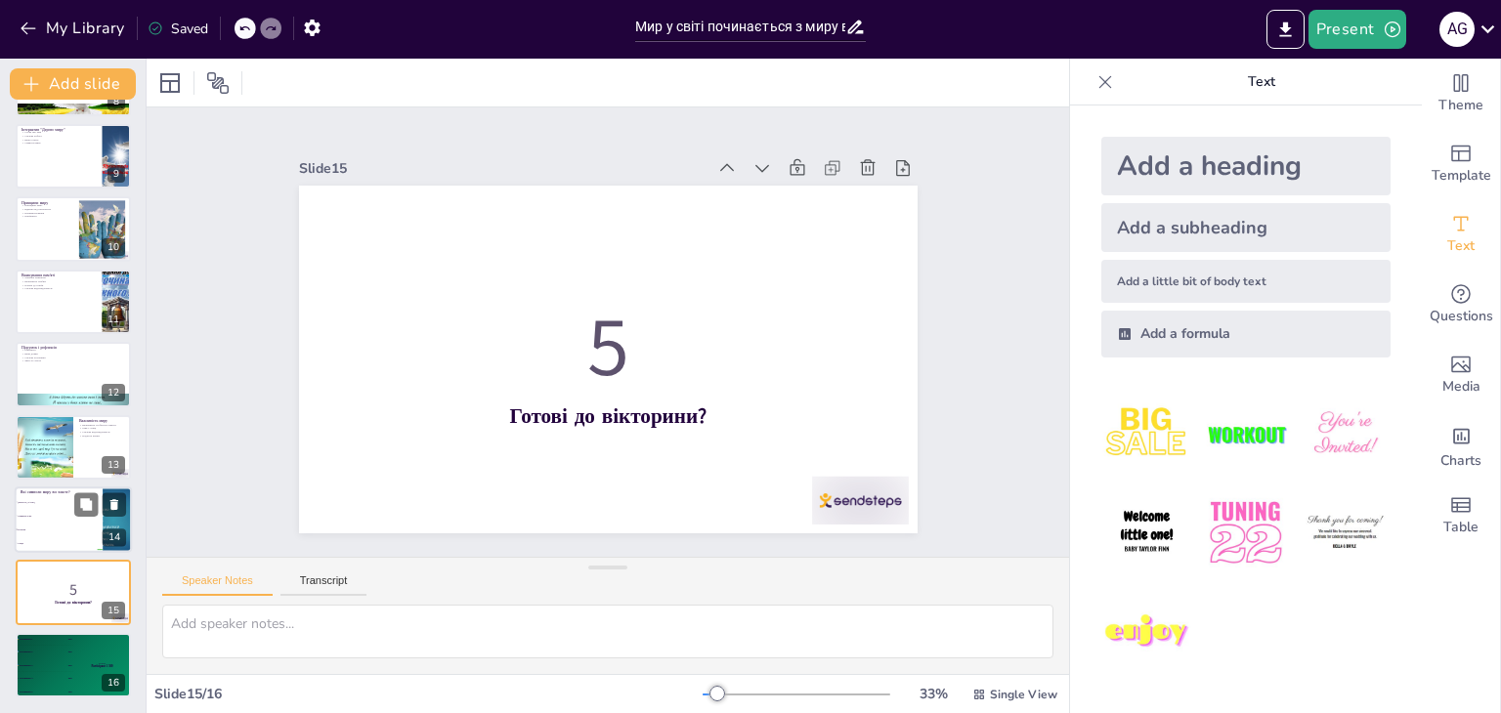
click at [43, 516] on span "Оливкова гілка" at bounding box center [60, 516] width 84 height 3
type textarea "Правильна відповідь: Кольори. Це питання стосується теми символів миру, обговор…"
checkbox input "true"
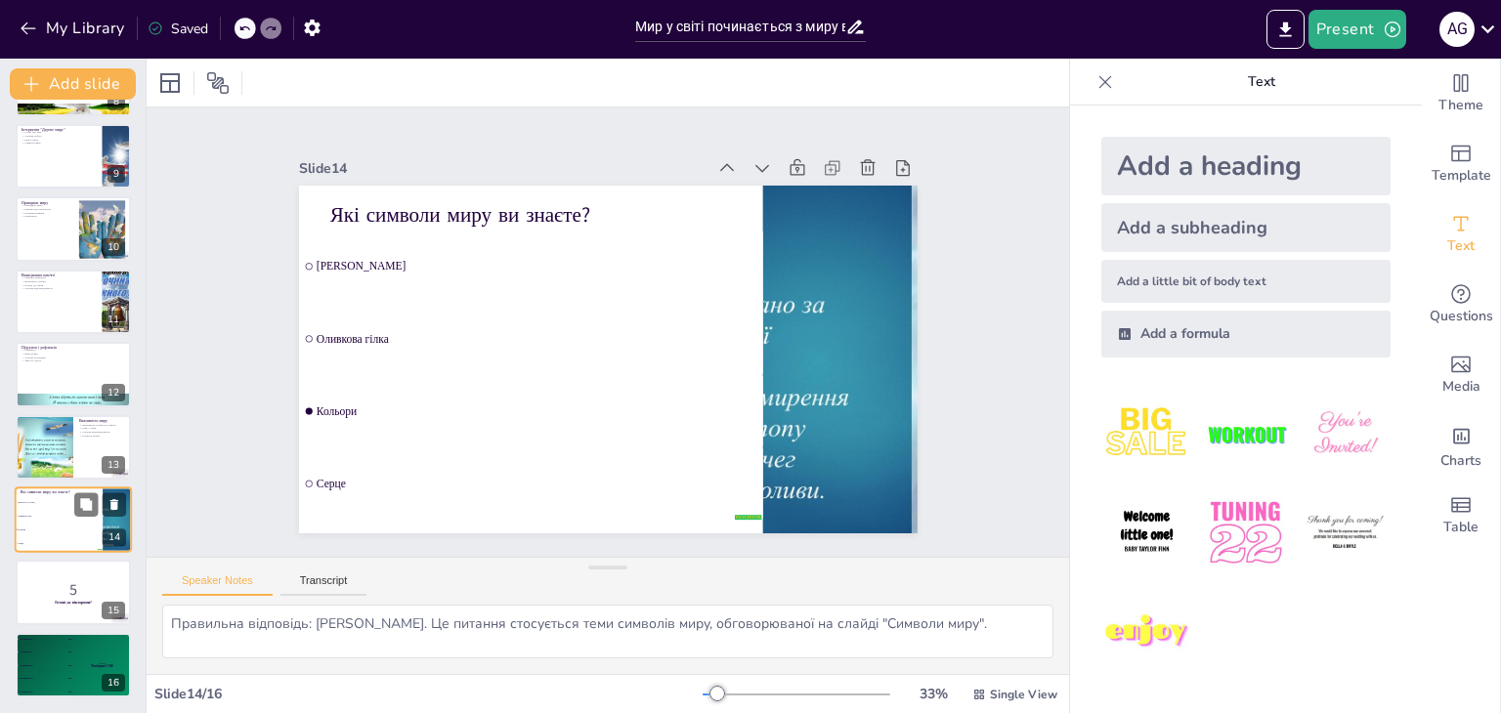
checkbox input "true"
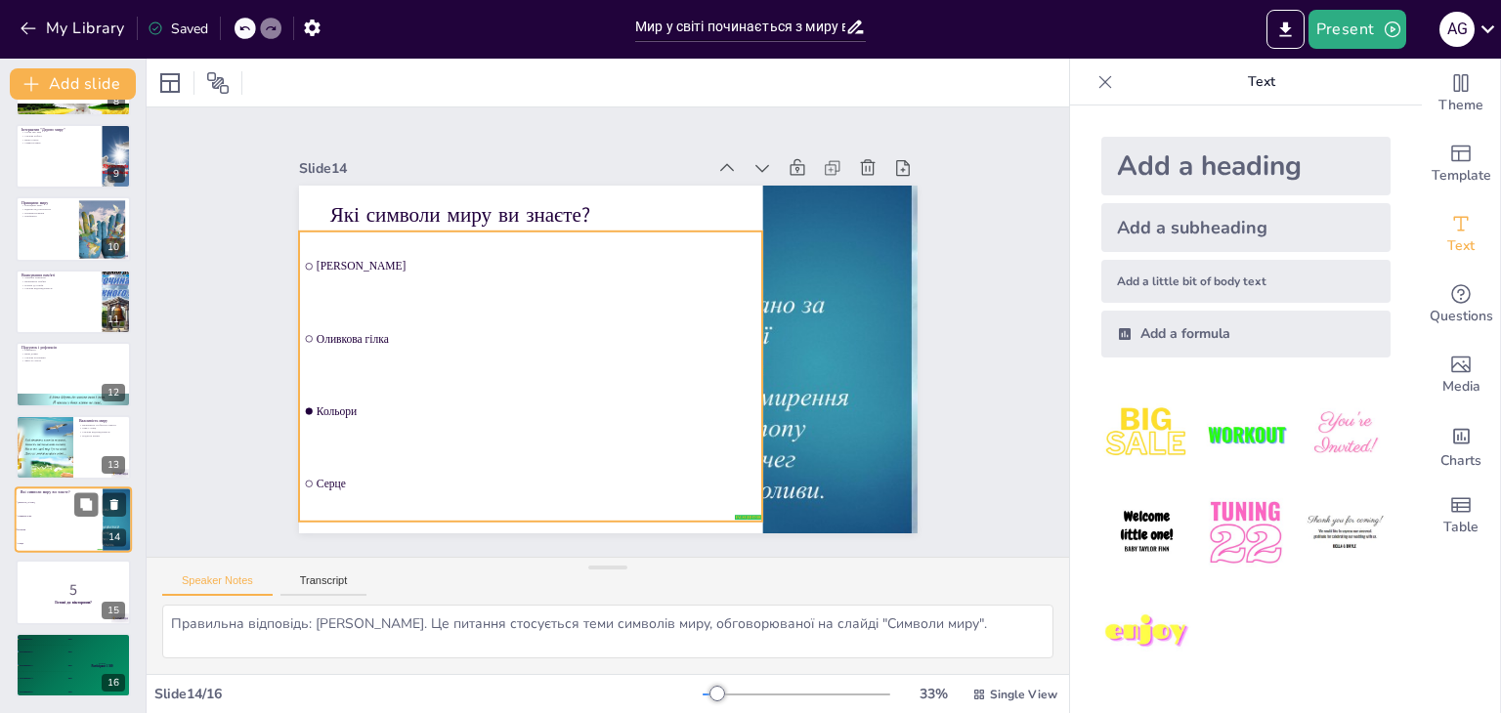
checkbox input "true"
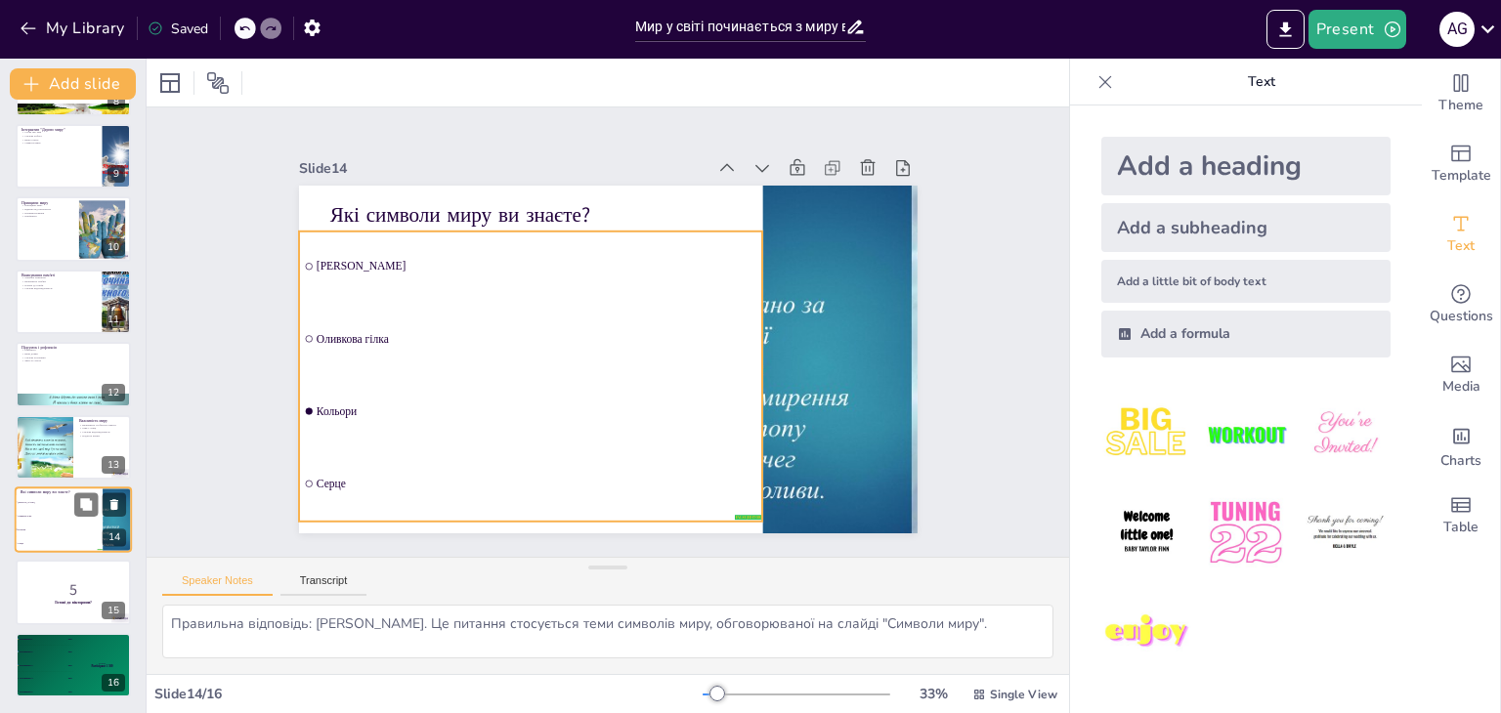
checkbox input "true"
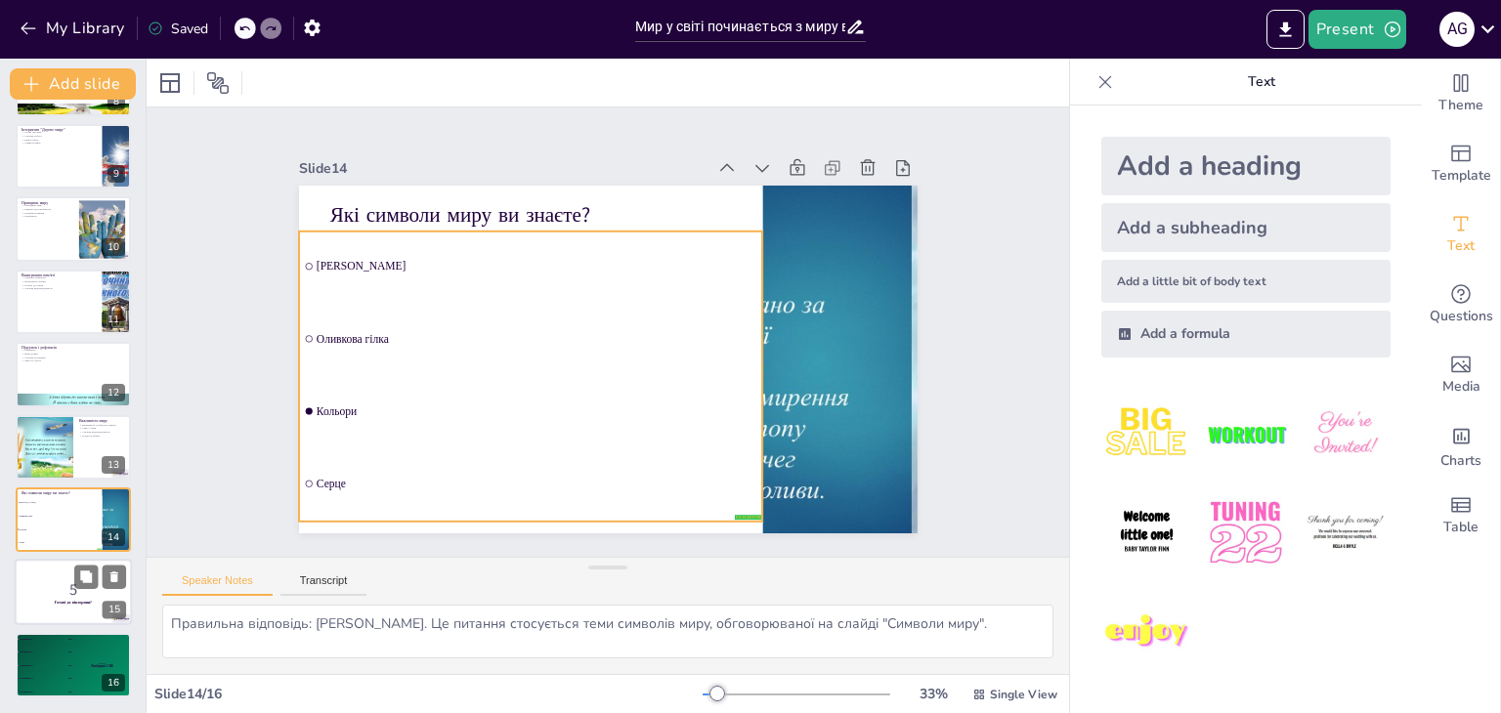
checkbox input "true"
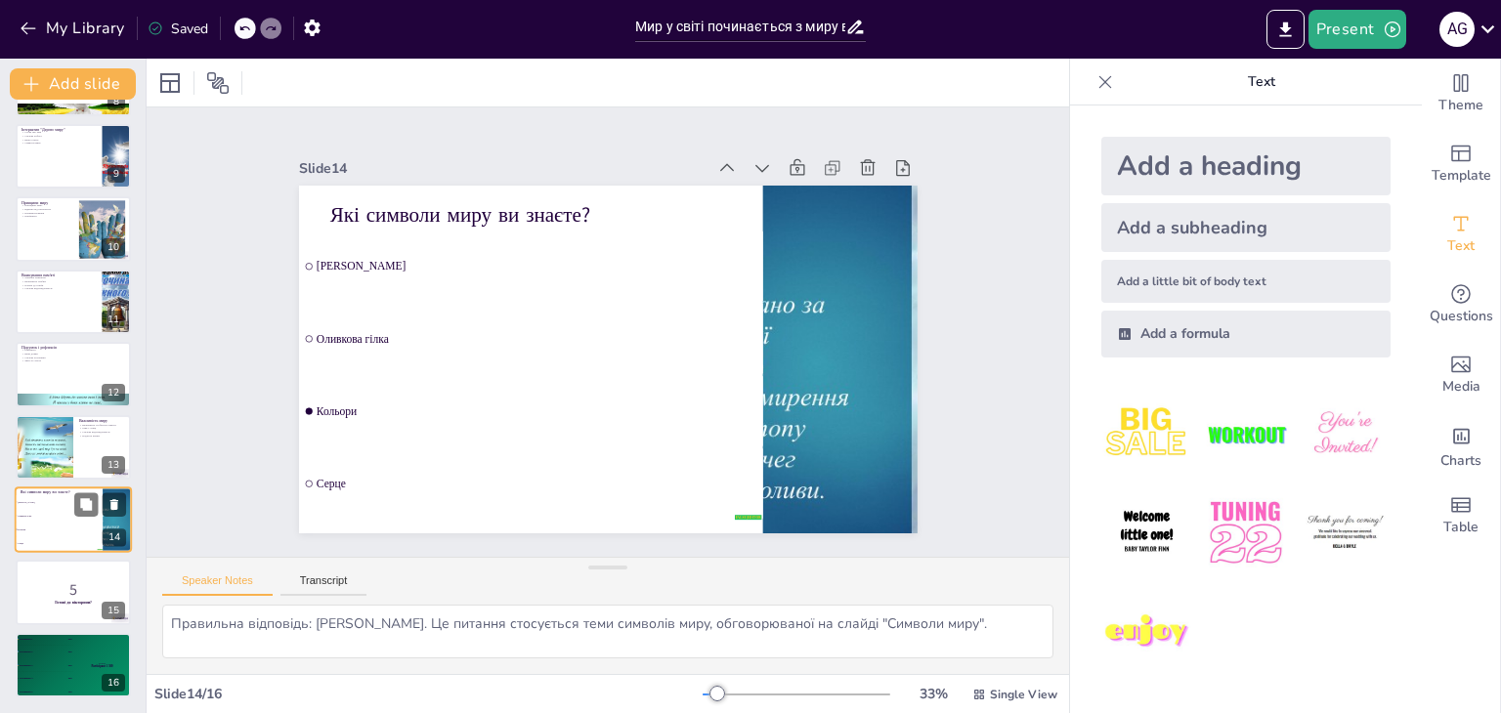
checkbox input "true"
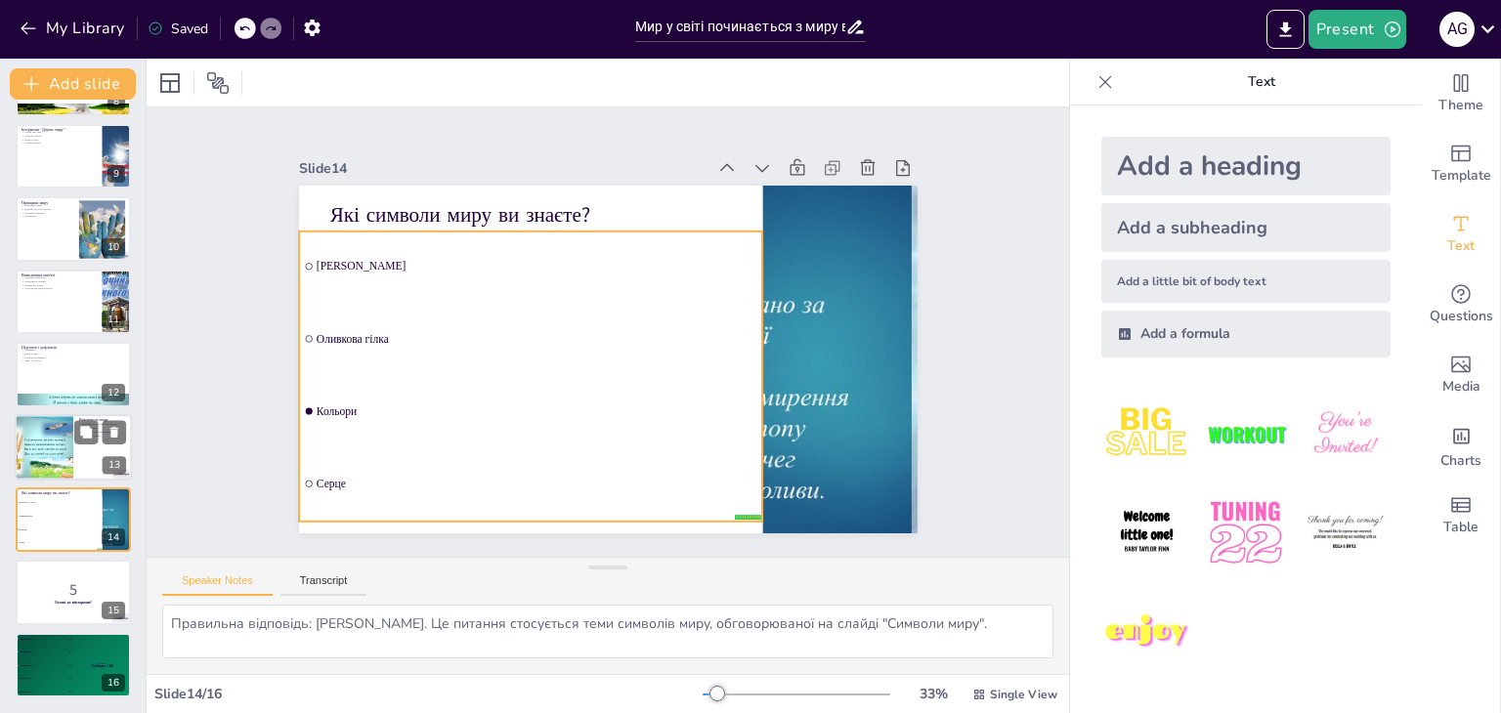
checkbox input "true"
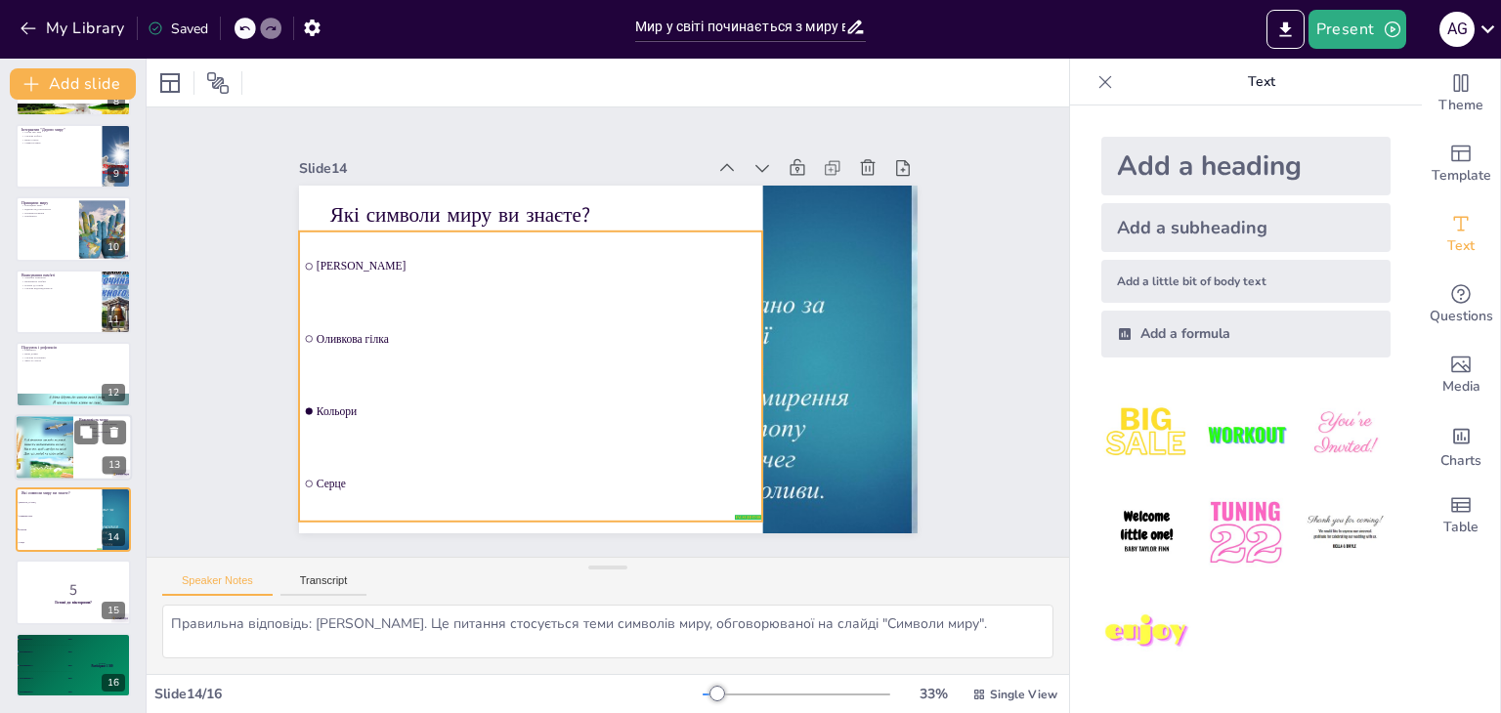
checkbox input "true"
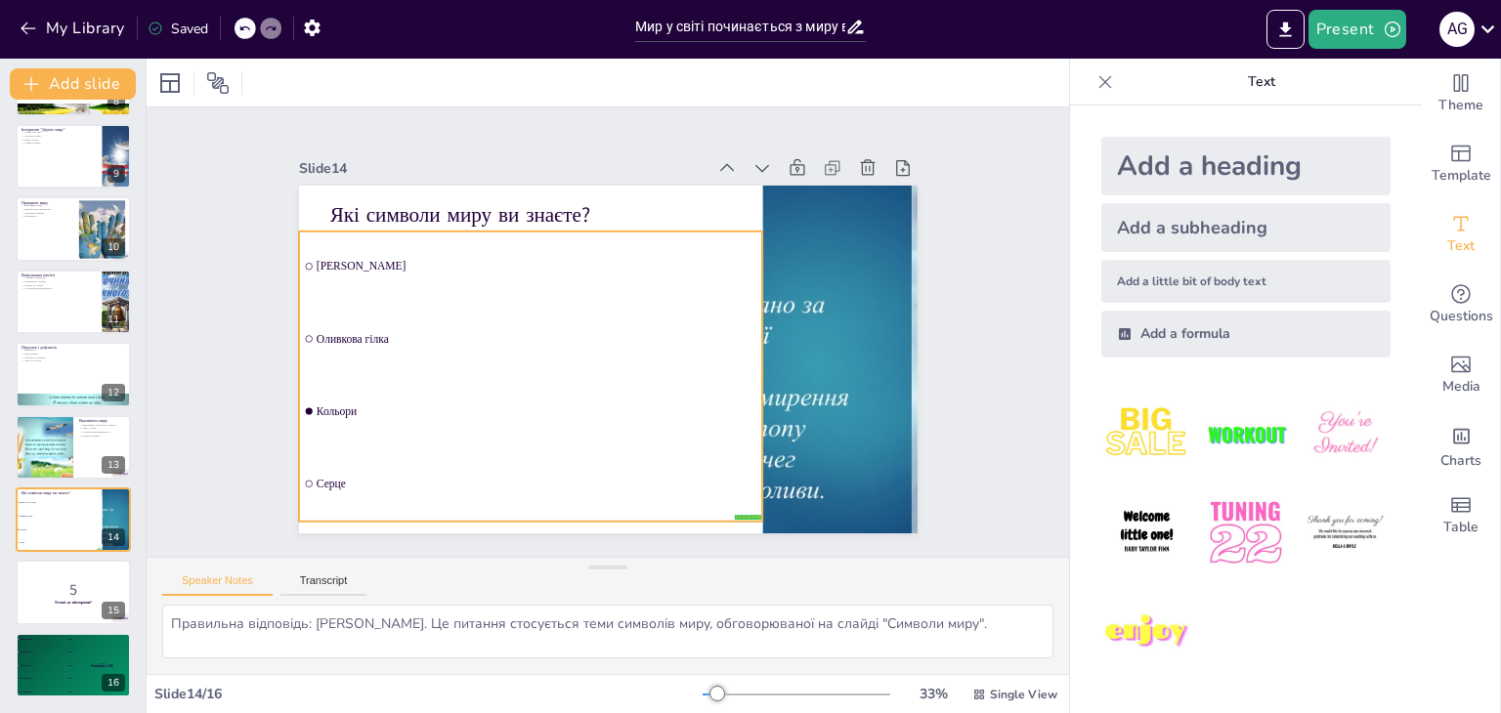
checkbox input "true"
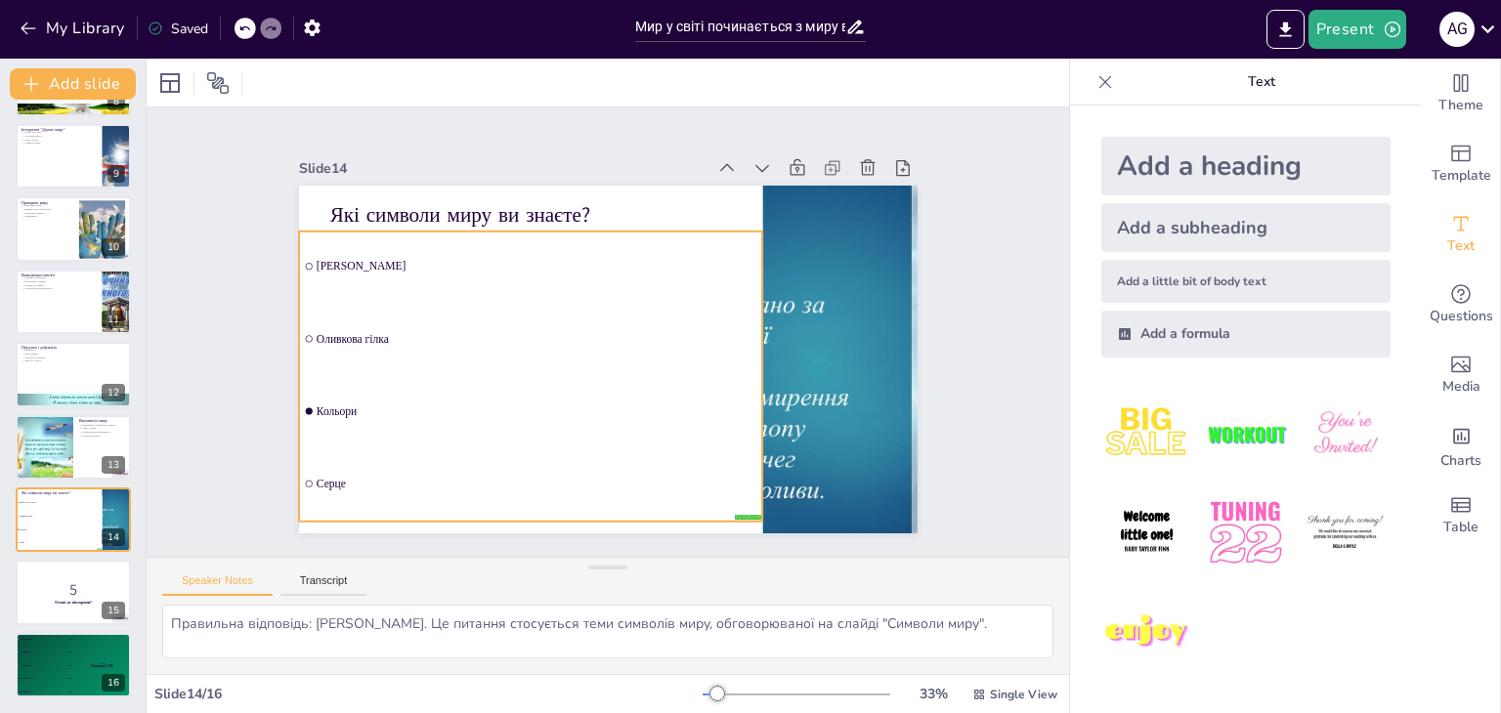
checkbox input "true"
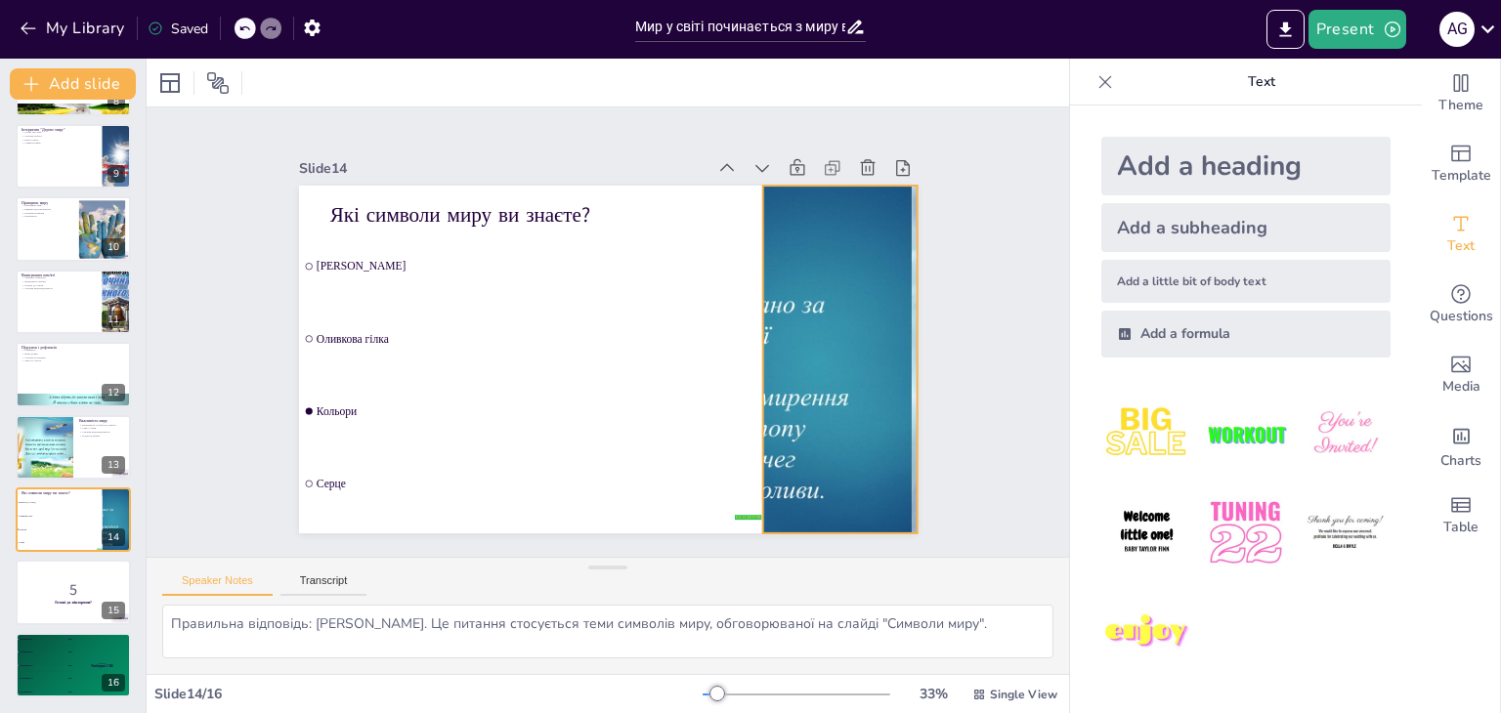
checkbox input "true"
click at [1287, 25] on icon "Export to PowerPoint" at bounding box center [1285, 28] width 12 height 15
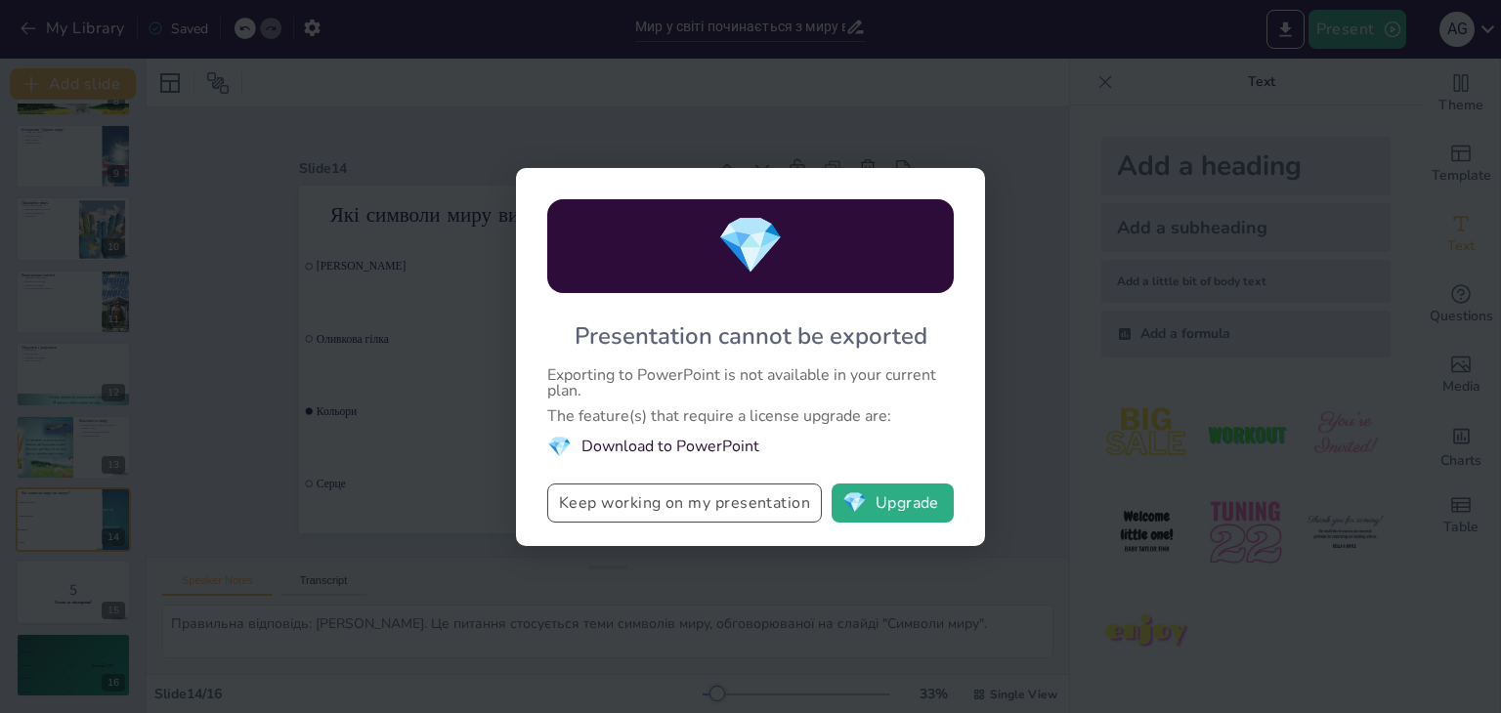
click at [734, 503] on button "Keep working on my presentation" at bounding box center [684, 503] width 275 height 39
checkbox input "true"
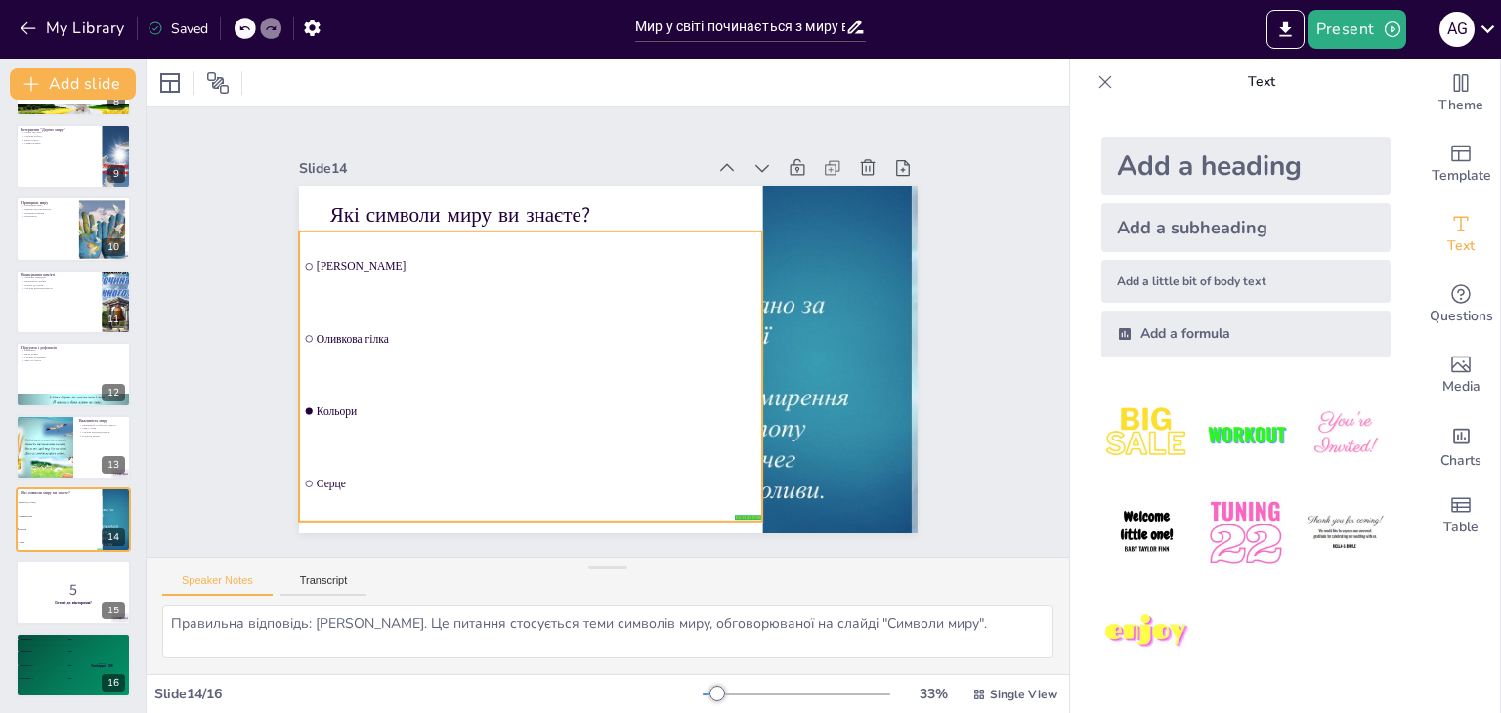
checkbox input "true"
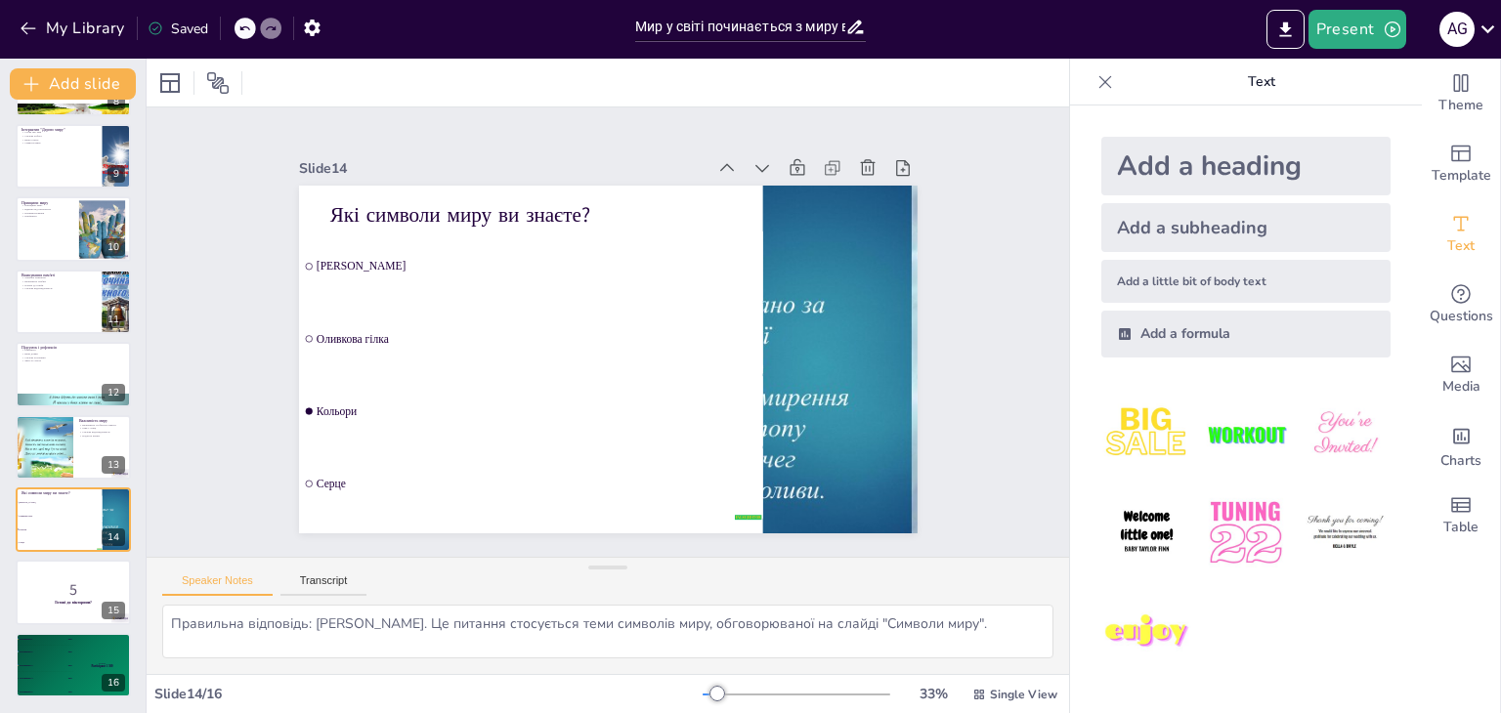
checkbox input "true"
